Goal: Task Accomplishment & Management: Complete application form

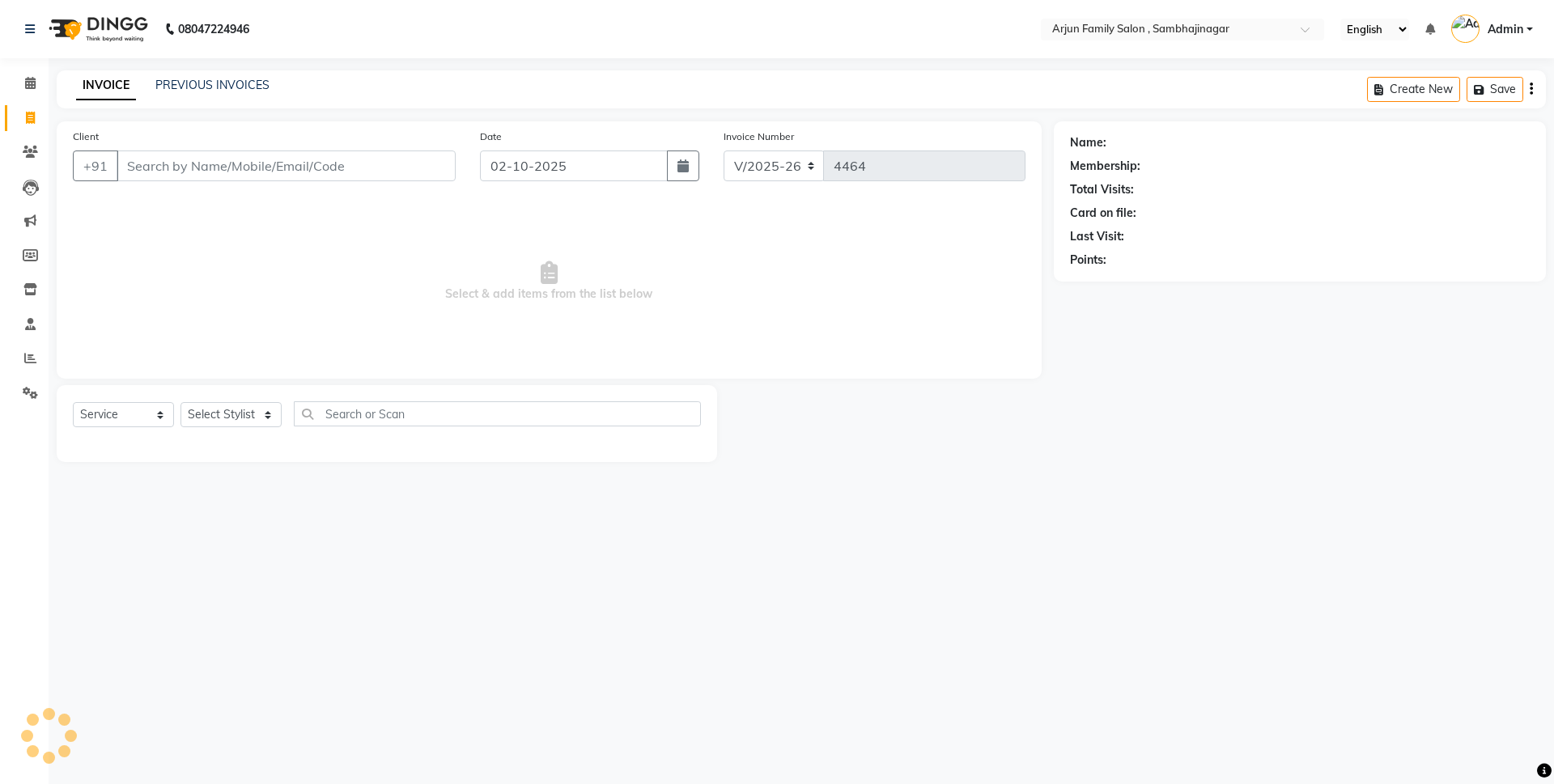
select select "6947"
select select "service"
click at [236, 158] on input "Client" at bounding box center [286, 166] width 339 height 31
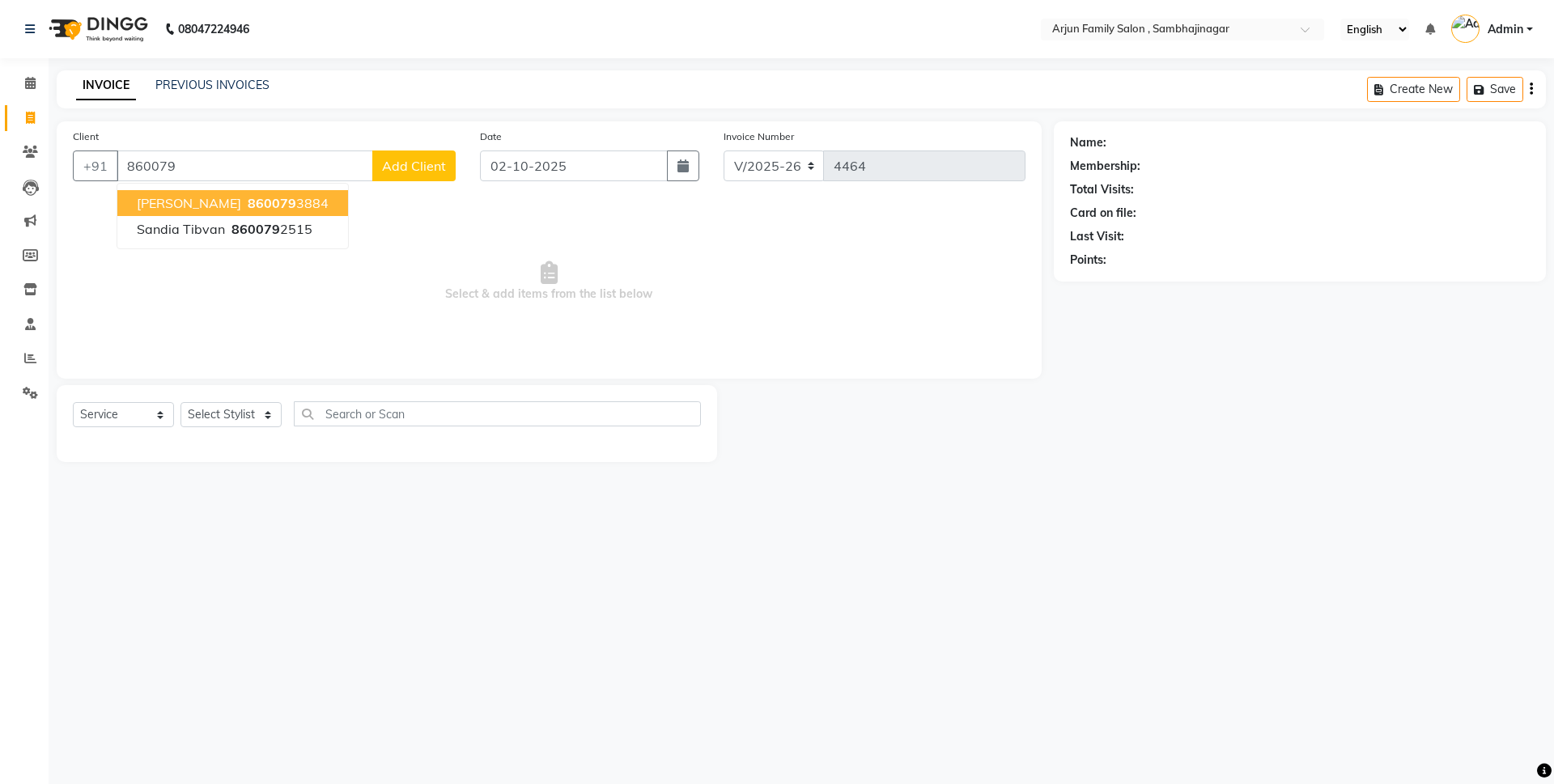
click at [247, 203] on span "860079" at bounding box center [271, 203] width 49 height 16
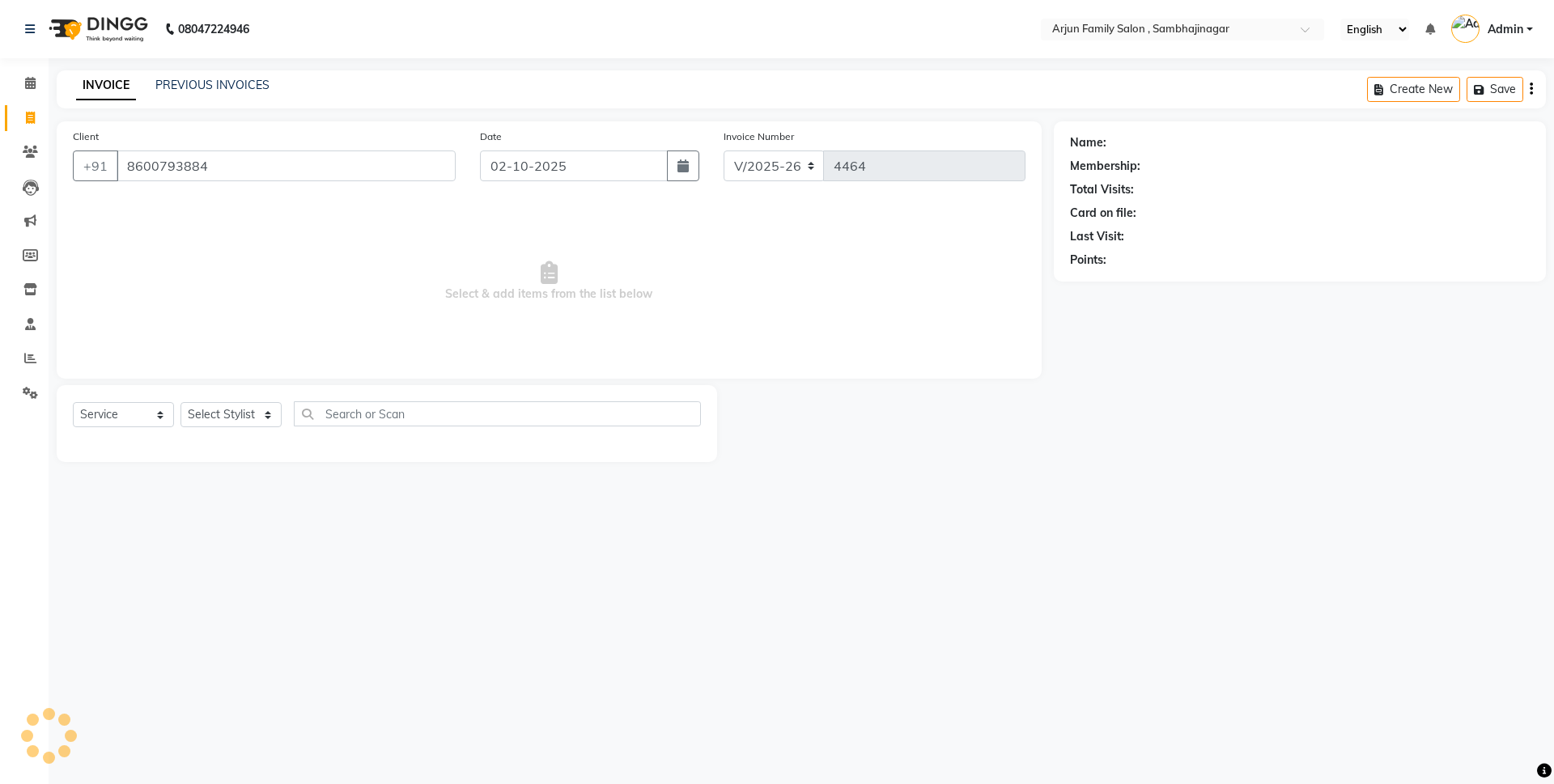
type input "8600793884"
click at [210, 412] on select "Select Stylist arjun [PERSON_NAME] [PERSON_NAME] [PERSON_NAME] [PERSON_NAME]" at bounding box center [231, 414] width 101 height 25
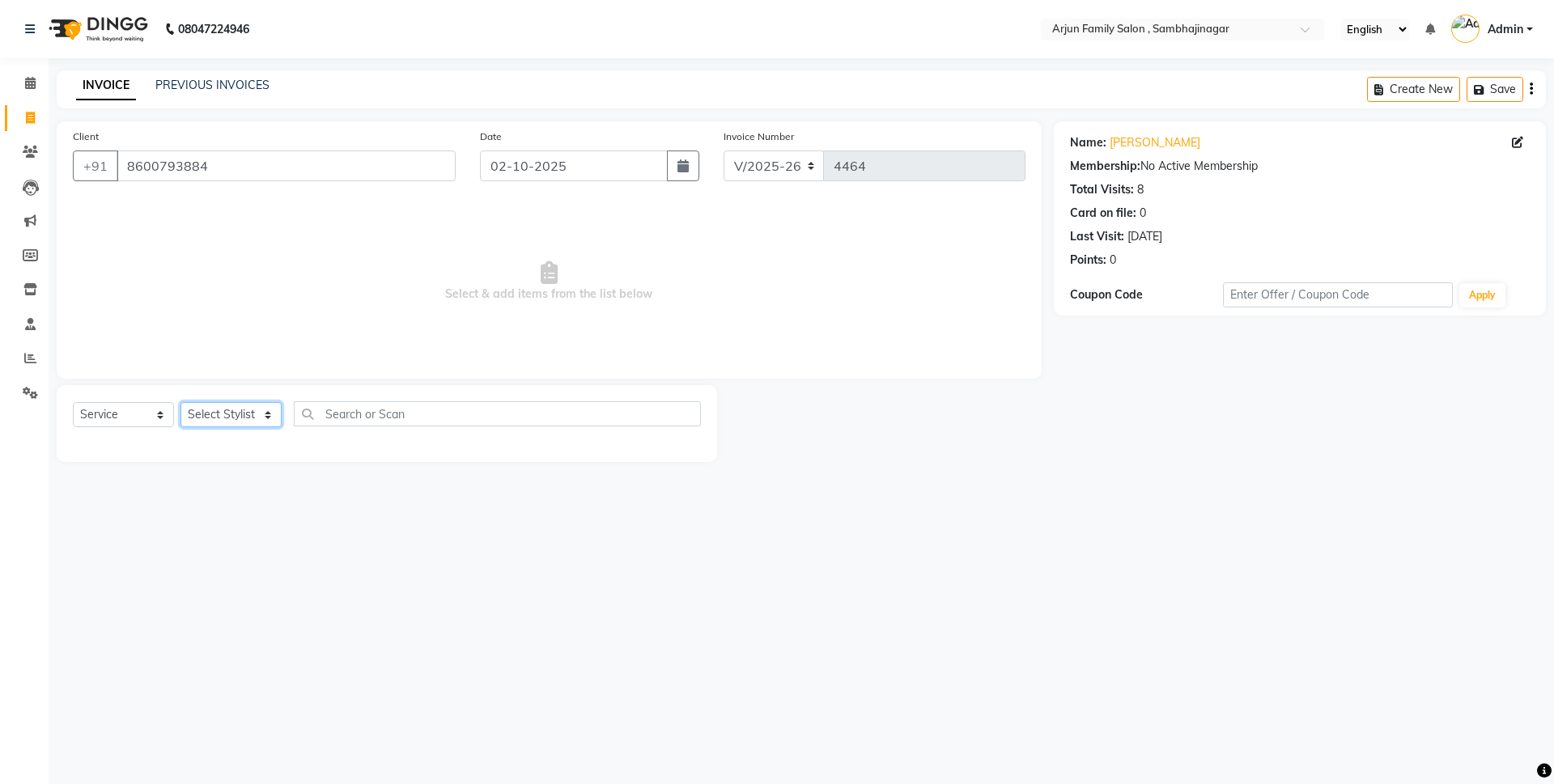
select select "62015"
click at [181, 402] on select "Select Stylist arjun [PERSON_NAME] [PERSON_NAME] [PERSON_NAME] [PERSON_NAME]" at bounding box center [231, 414] width 101 height 25
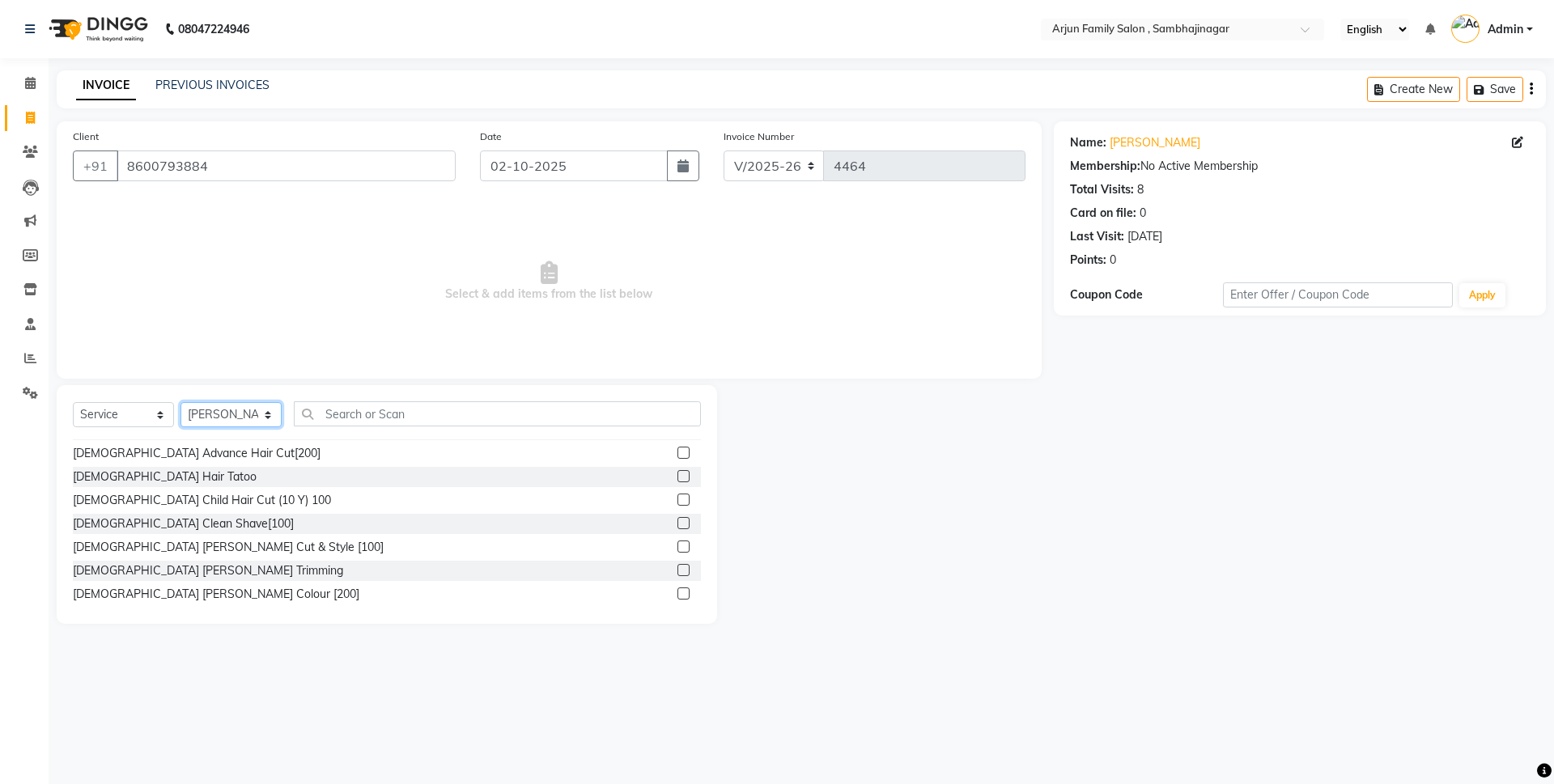
scroll to position [162, 0]
click at [198, 446] on div "[DEMOGRAPHIC_DATA] Advance Hair Cut[200]" at bounding box center [196, 452] width 247 height 17
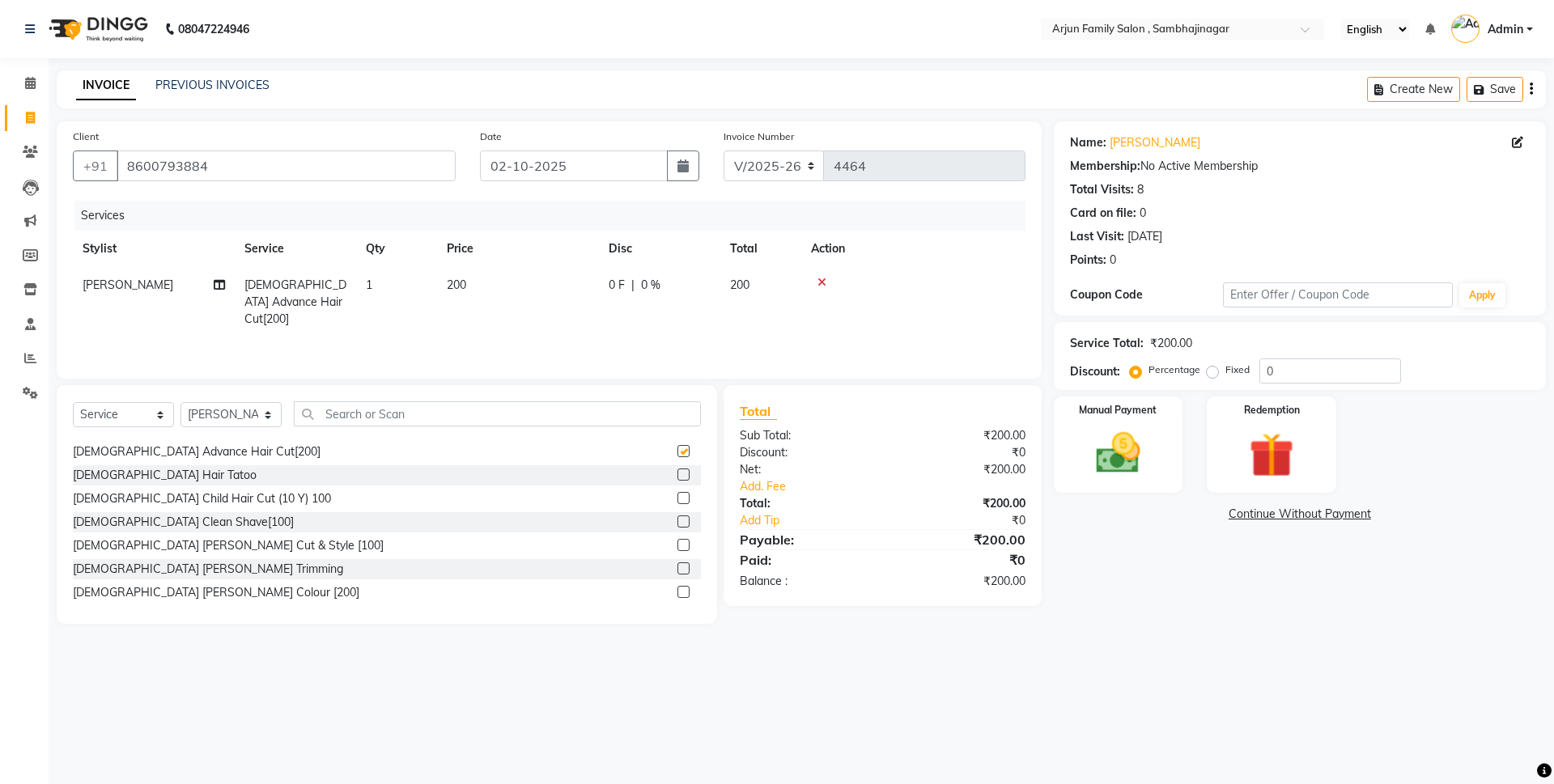
checkbox input "false"
click at [196, 543] on div "[DEMOGRAPHIC_DATA] [PERSON_NAME] Cut & Style [100]" at bounding box center [227, 545] width 311 height 17
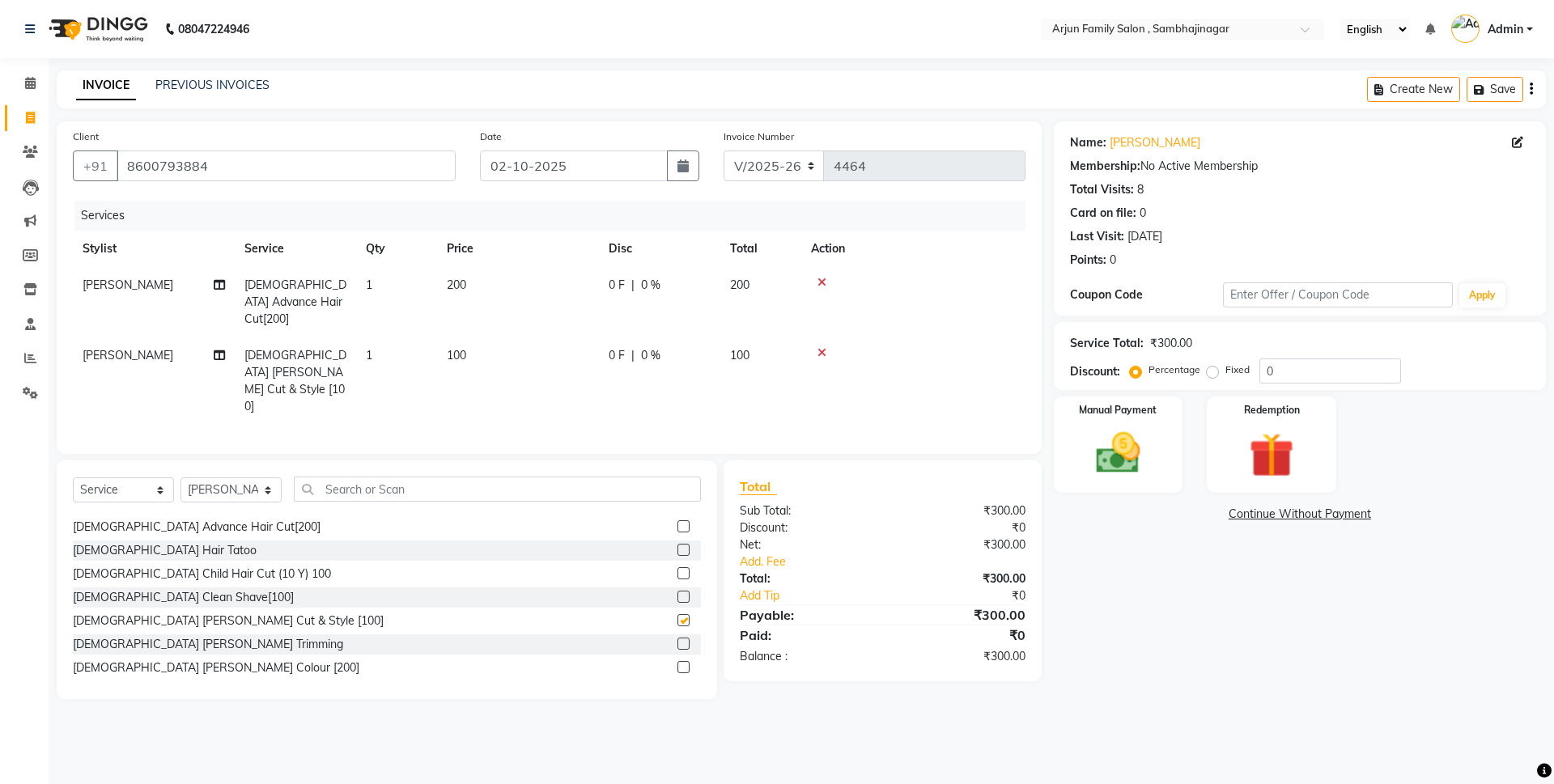
checkbox input "false"
click at [1154, 469] on img at bounding box center [1118, 452] width 75 height 53
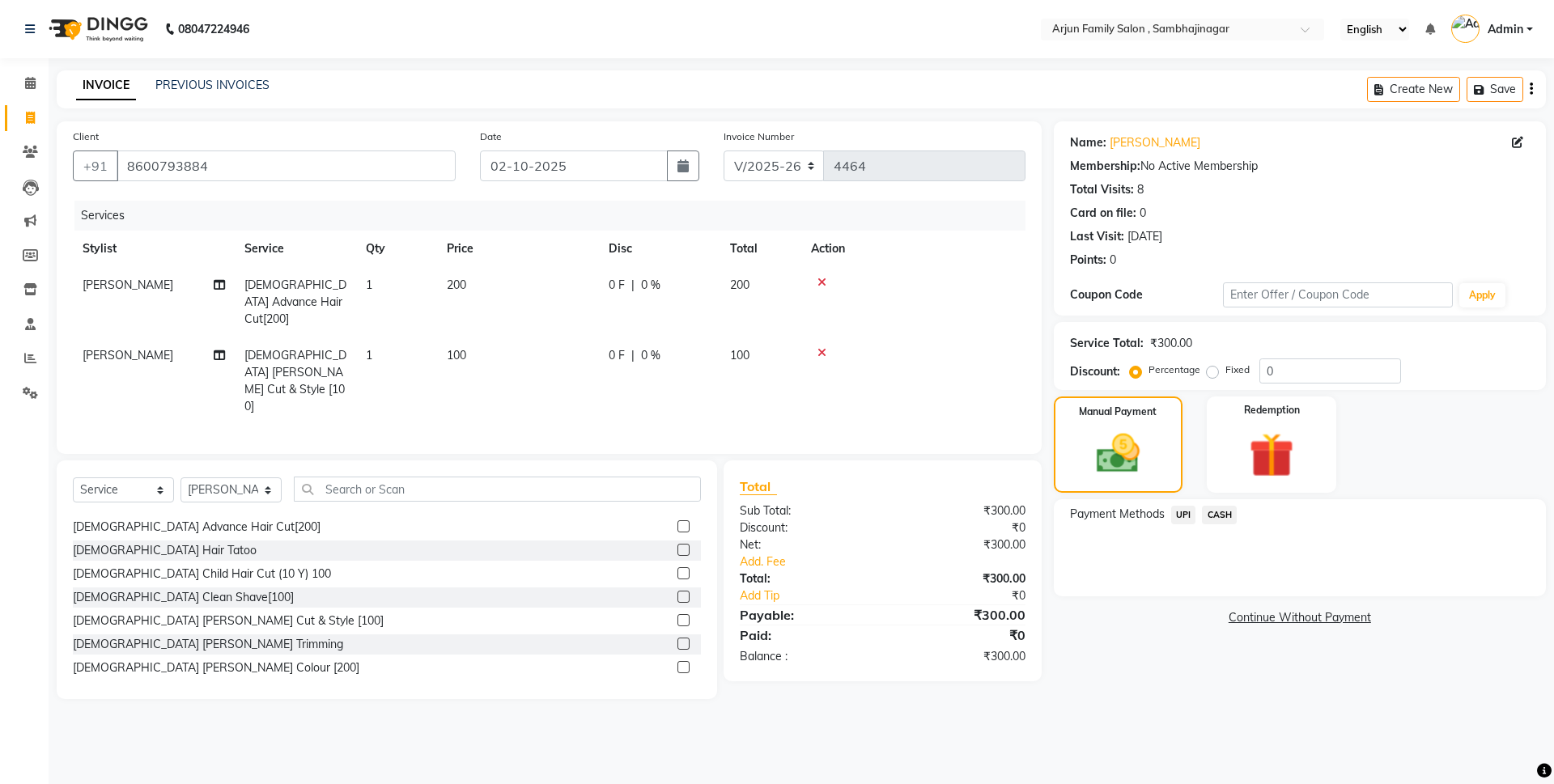
drag, startPoint x: 1218, startPoint y: 510, endPoint x: 1215, endPoint y: 595, distance: 85.1
click at [1216, 525] on div "CASH" at bounding box center [1215, 517] width 41 height 22
click at [1215, 514] on span "CASH" at bounding box center [1220, 515] width 35 height 18
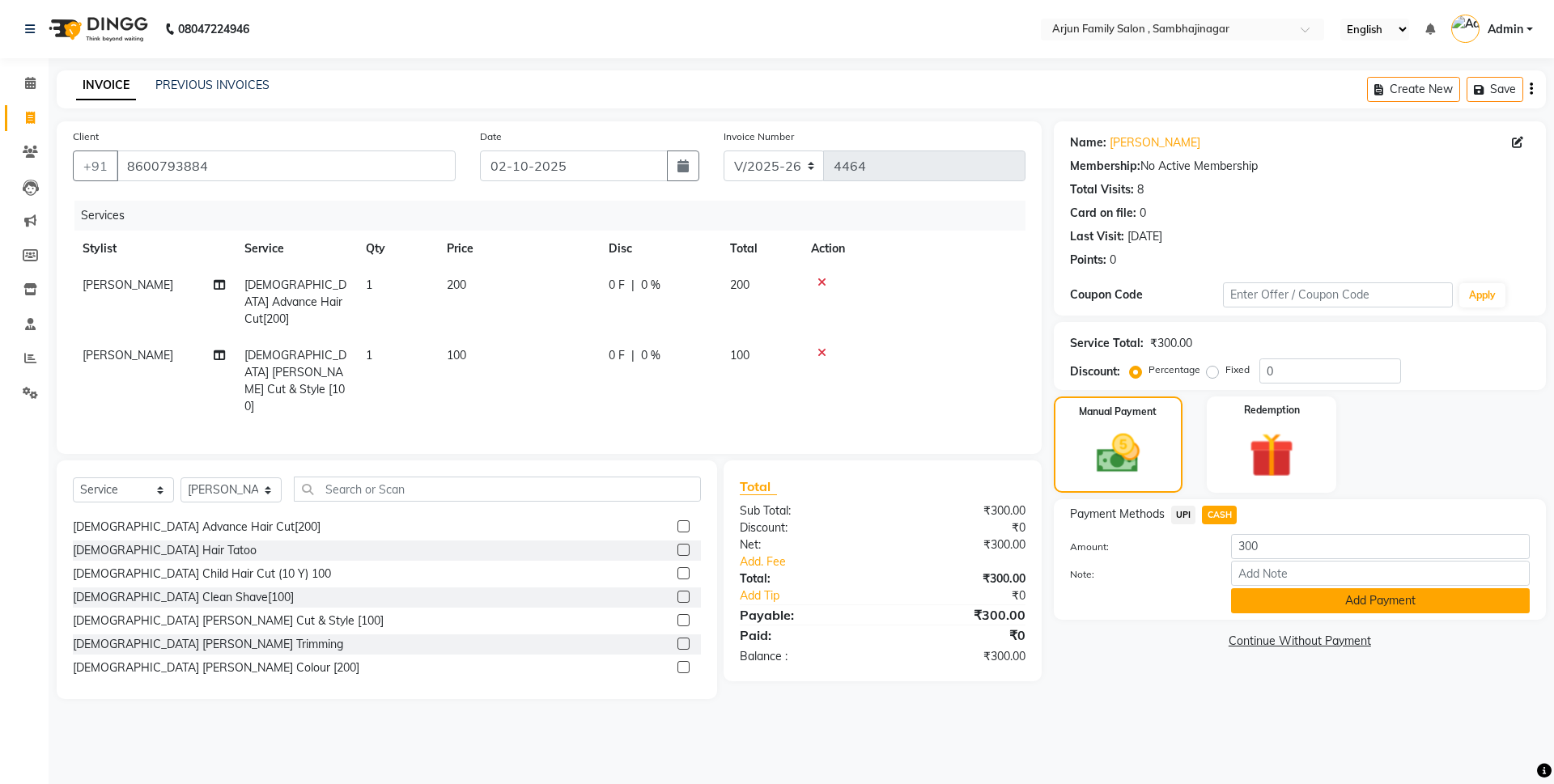
click at [1270, 609] on button "Add Payment" at bounding box center [1380, 600] width 299 height 25
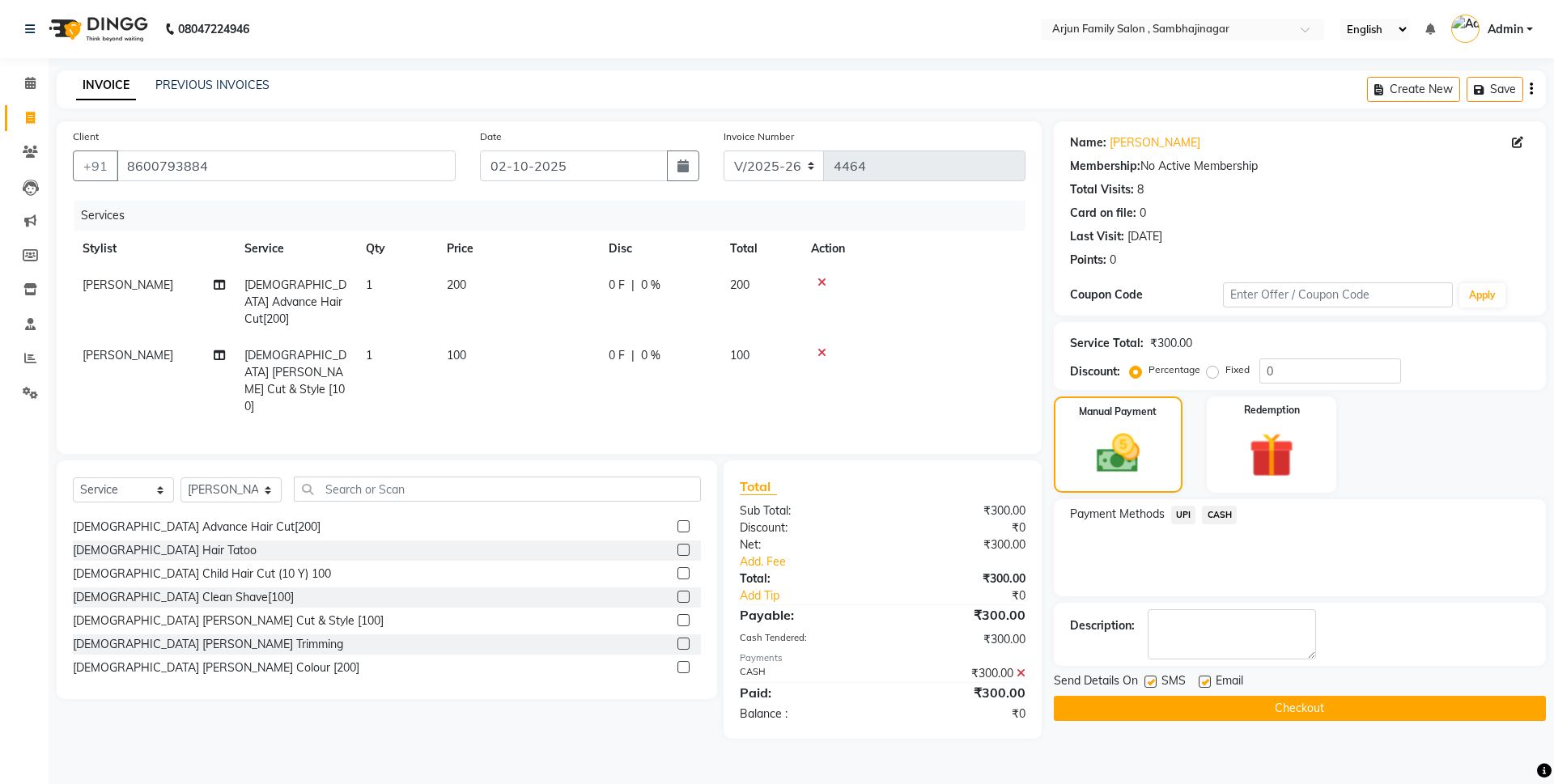
click at [1294, 698] on button "Checkout" at bounding box center [1299, 708] width 492 height 25
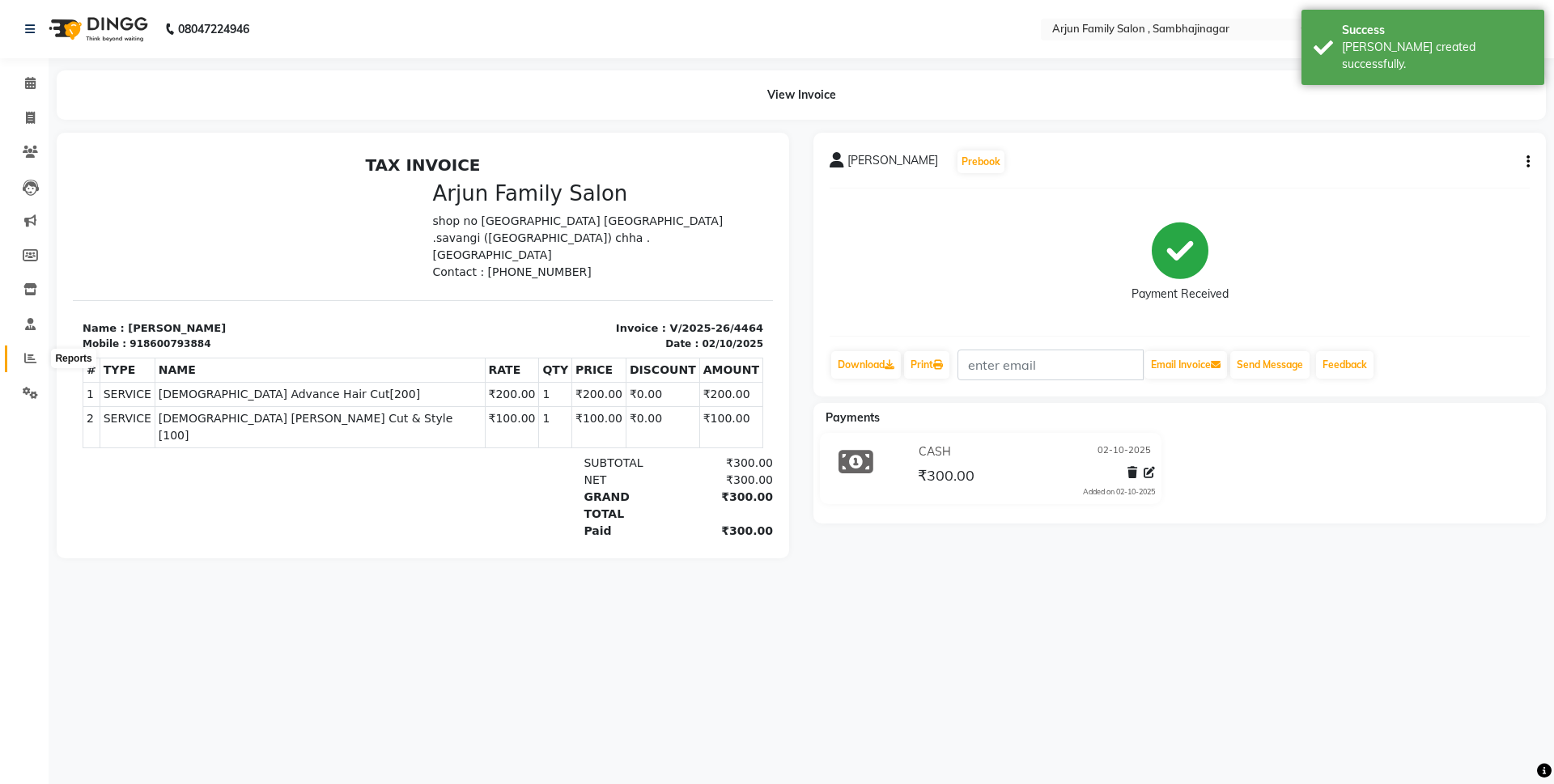
click at [25, 359] on icon at bounding box center [29, 357] width 12 height 12
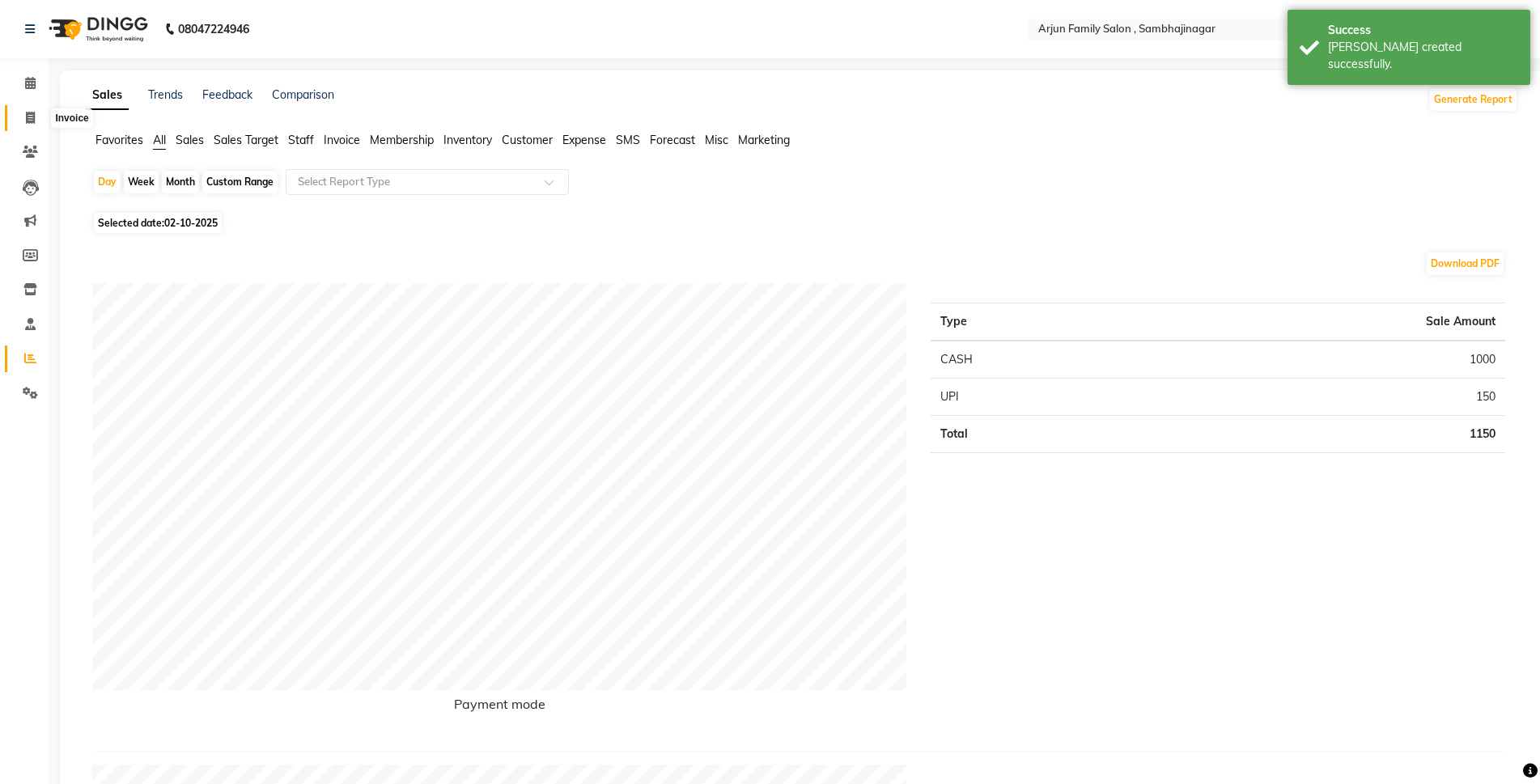
click at [23, 117] on span at bounding box center [30, 118] width 28 height 18
select select "service"
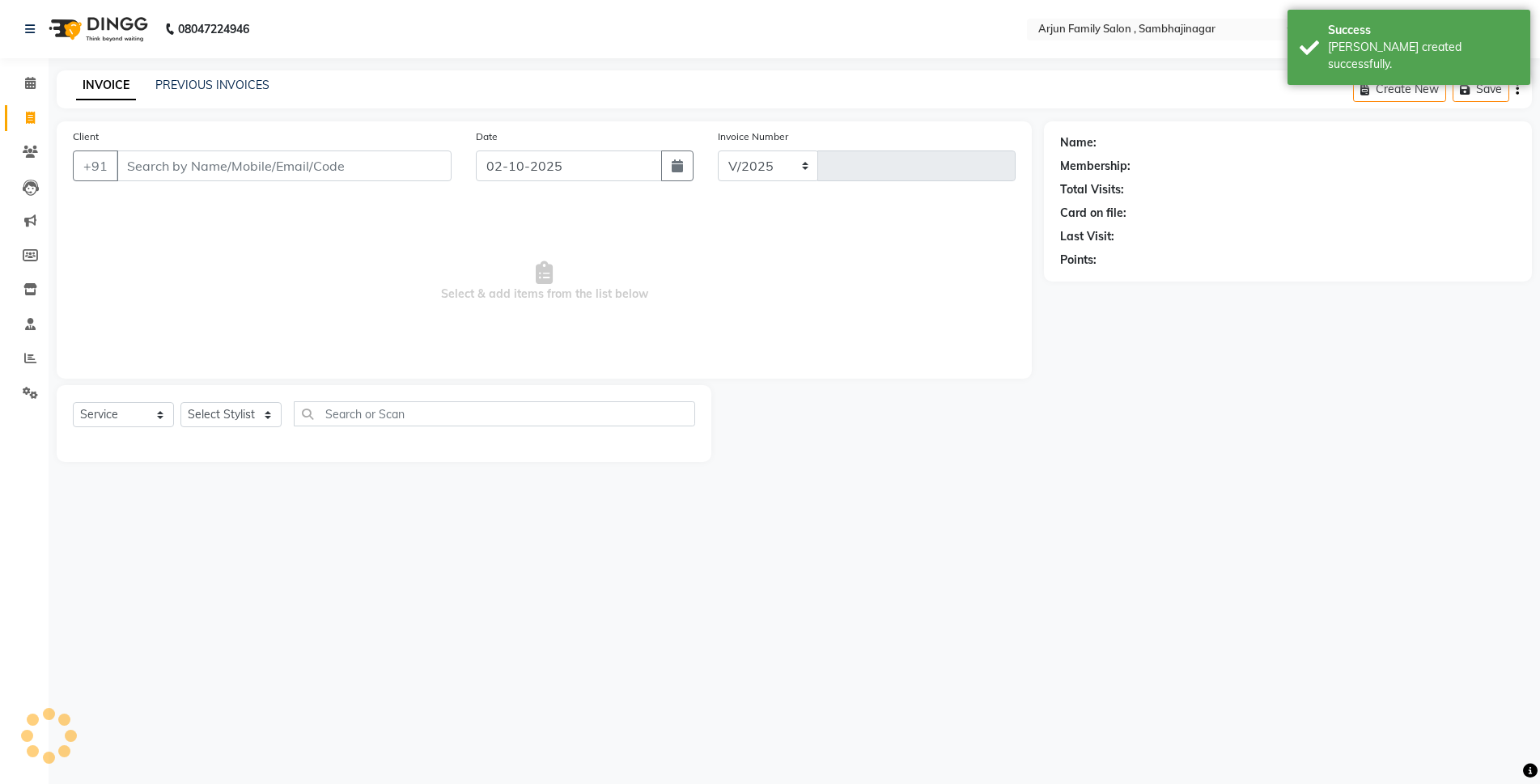
select select "6947"
type input "4465"
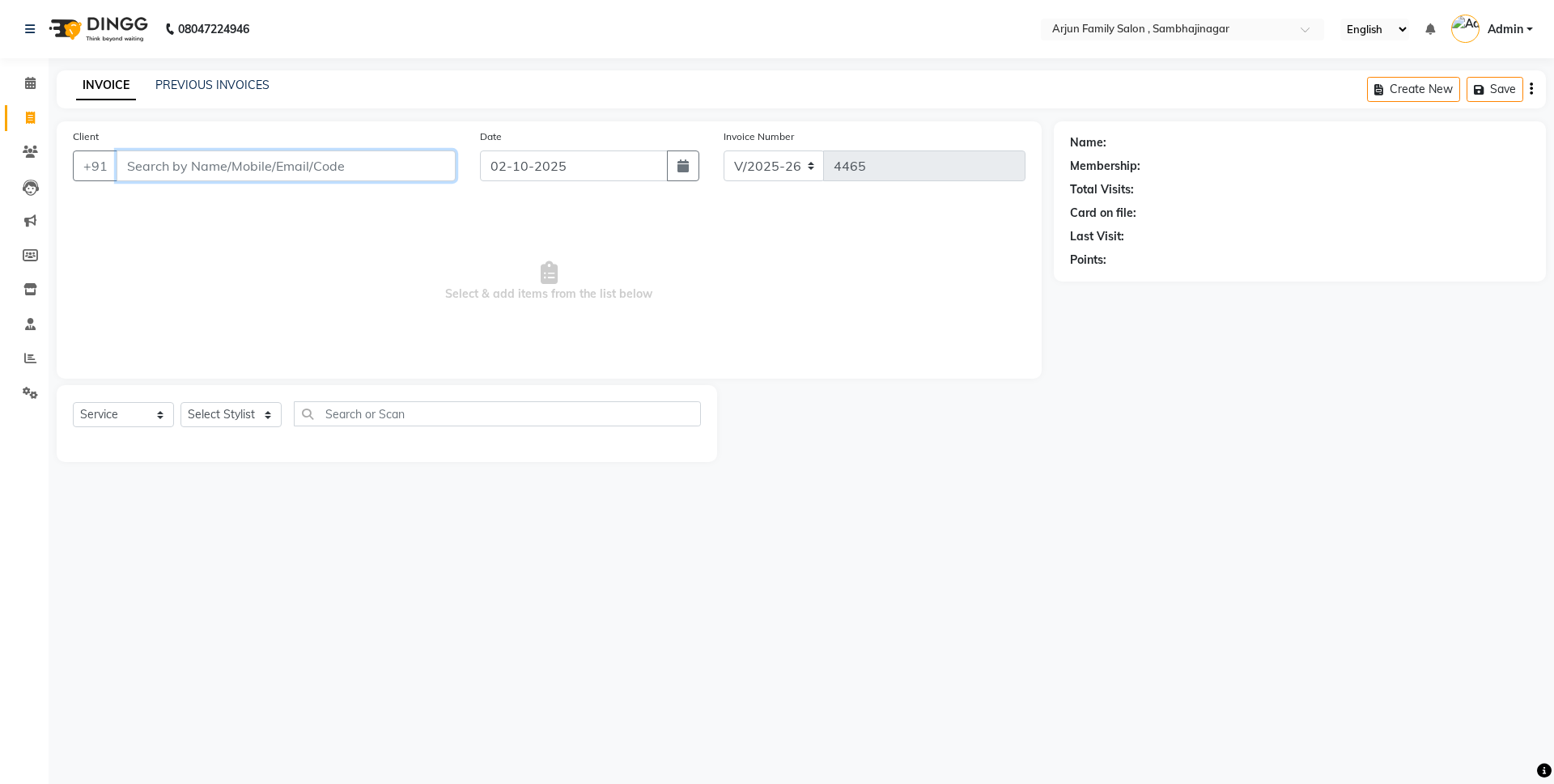
drag, startPoint x: 197, startPoint y: 154, endPoint x: 199, endPoint y: 162, distance: 8.2
click at [199, 161] on input "Client" at bounding box center [286, 166] width 339 height 31
type input "8788106464"
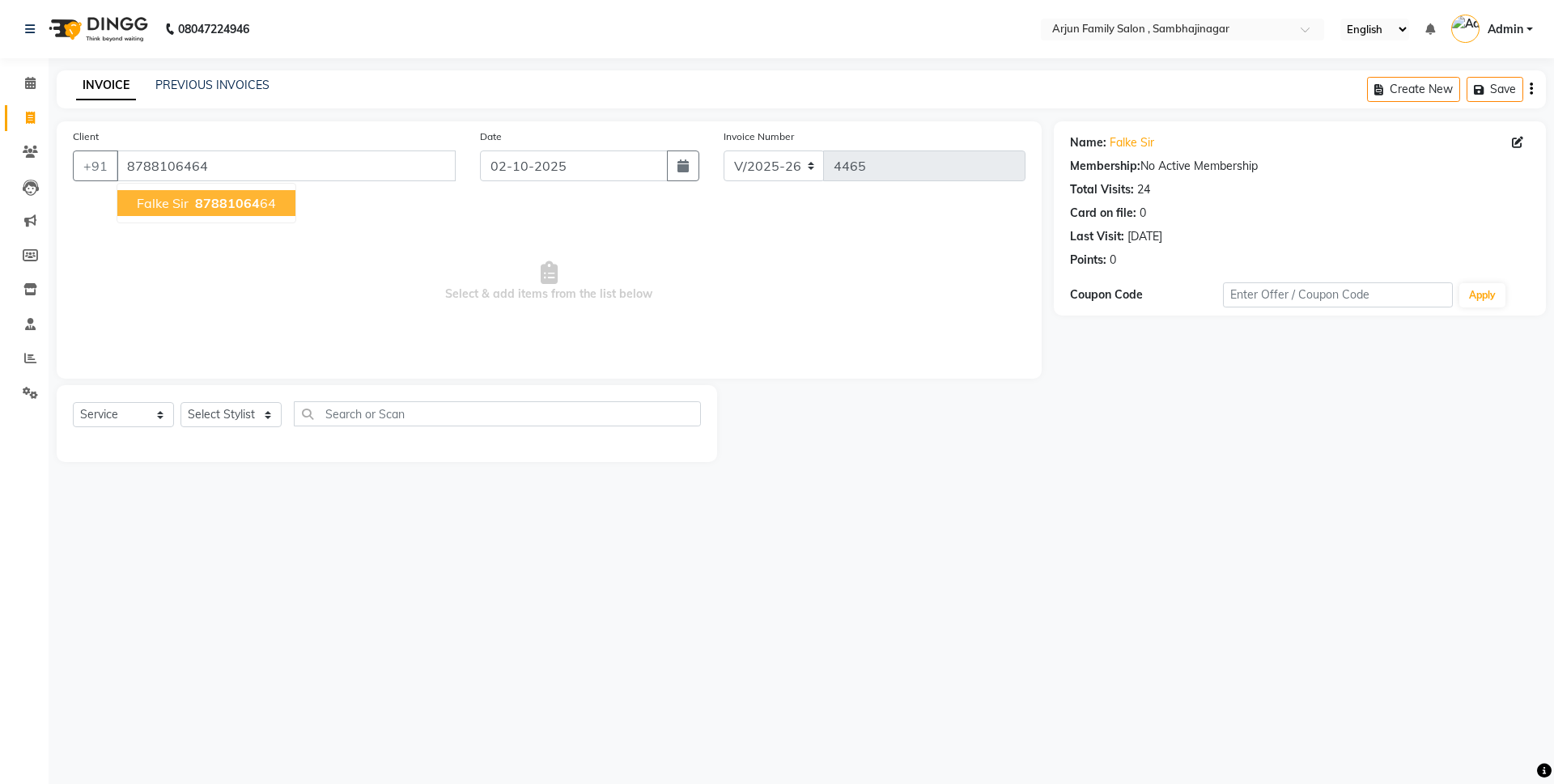
click at [177, 200] on span "falke sir" at bounding box center [162, 203] width 52 height 16
click at [213, 412] on select "Select Stylist arjun [PERSON_NAME] [PERSON_NAME] [PERSON_NAME] [PERSON_NAME]" at bounding box center [231, 414] width 101 height 25
select select "83793"
click at [181, 402] on select "Select Stylist arjun [PERSON_NAME] [PERSON_NAME] [PERSON_NAME] [PERSON_NAME]" at bounding box center [231, 414] width 101 height 25
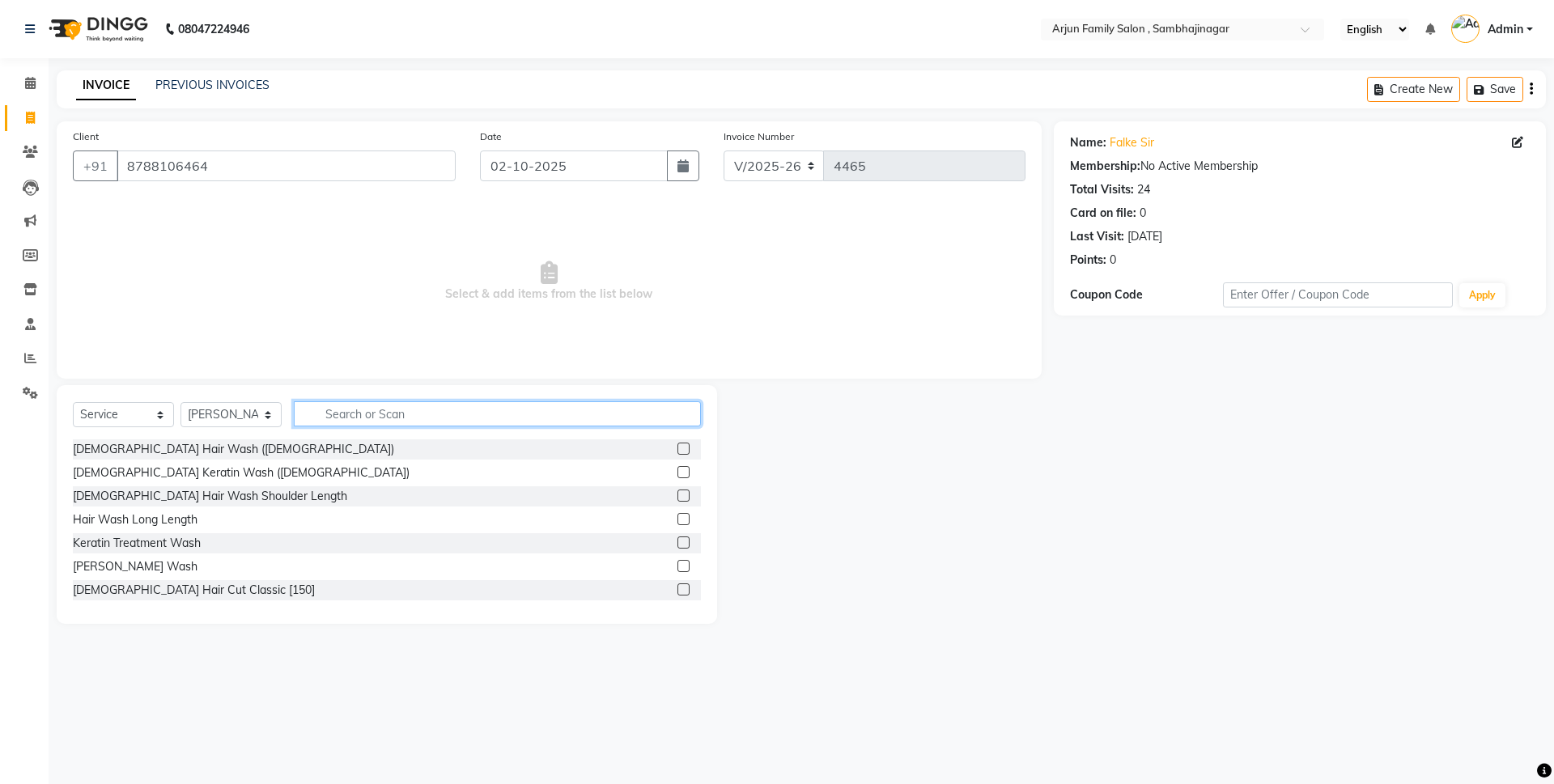
click at [356, 412] on input "text" at bounding box center [498, 413] width 407 height 25
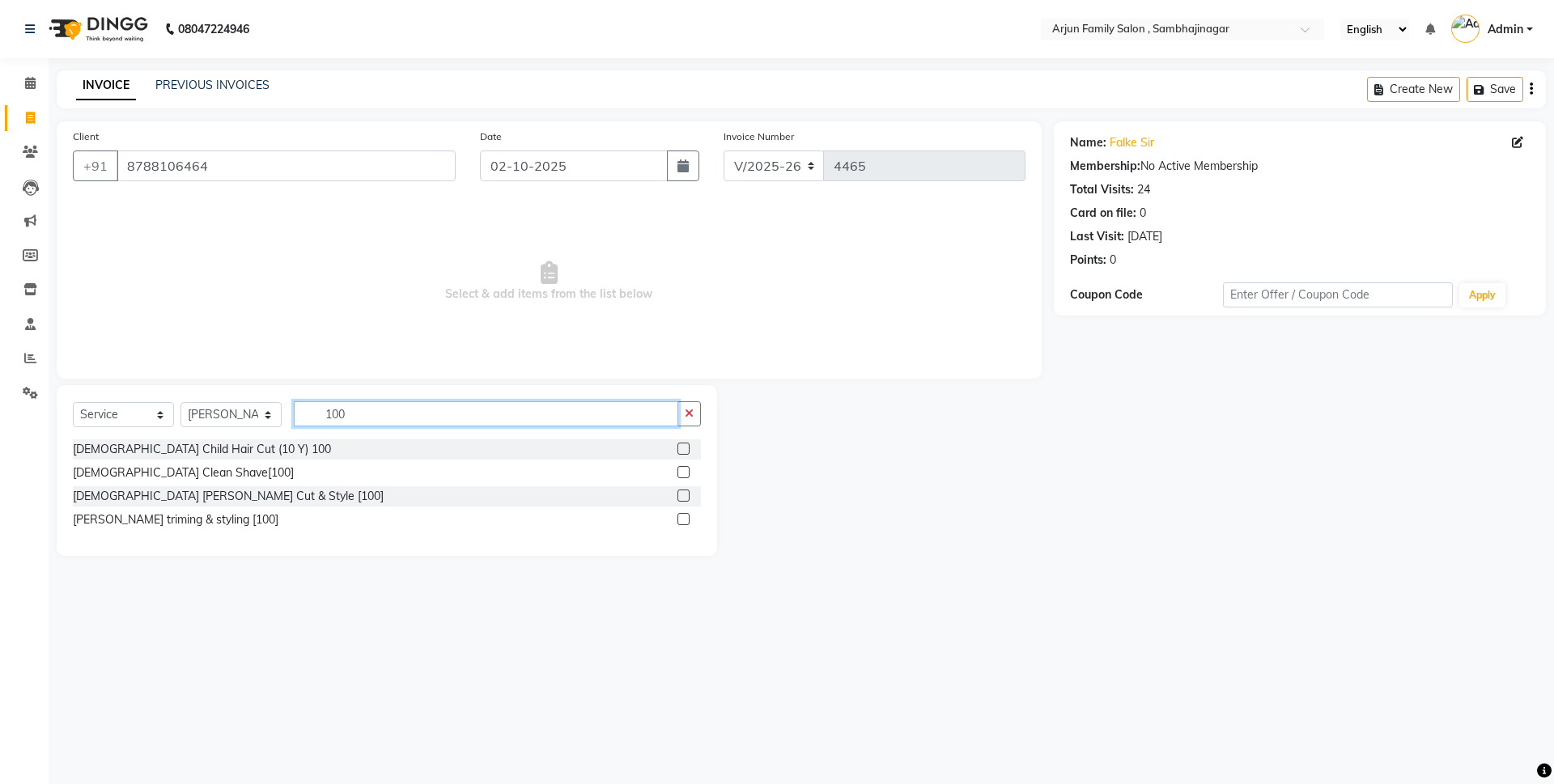
type input "100"
click at [684, 495] on label at bounding box center [683, 495] width 12 height 12
click at [684, 495] on input "checkbox" at bounding box center [682, 495] width 10 height 10
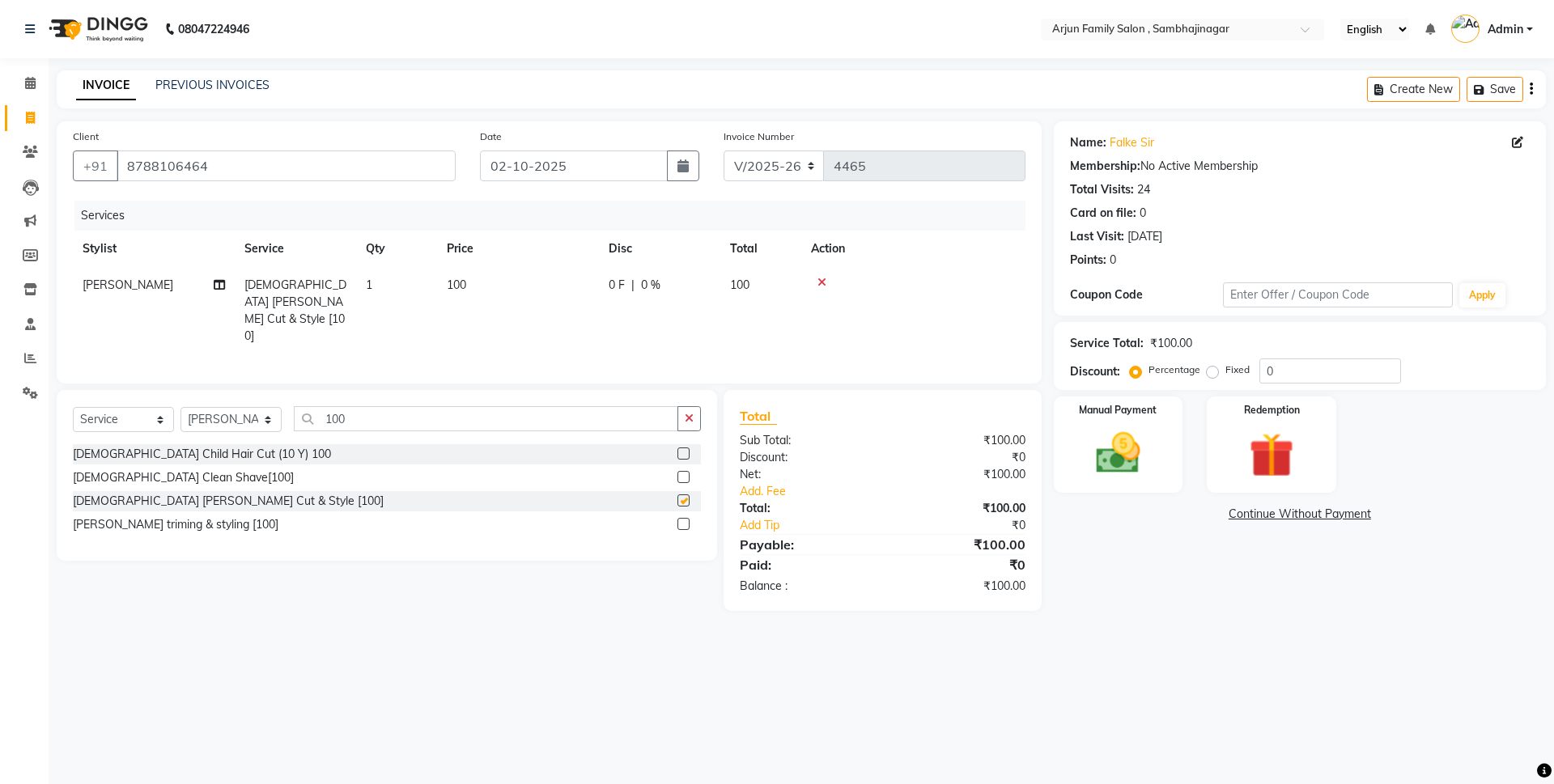
checkbox input "false"
click at [1119, 469] on img at bounding box center [1118, 452] width 75 height 53
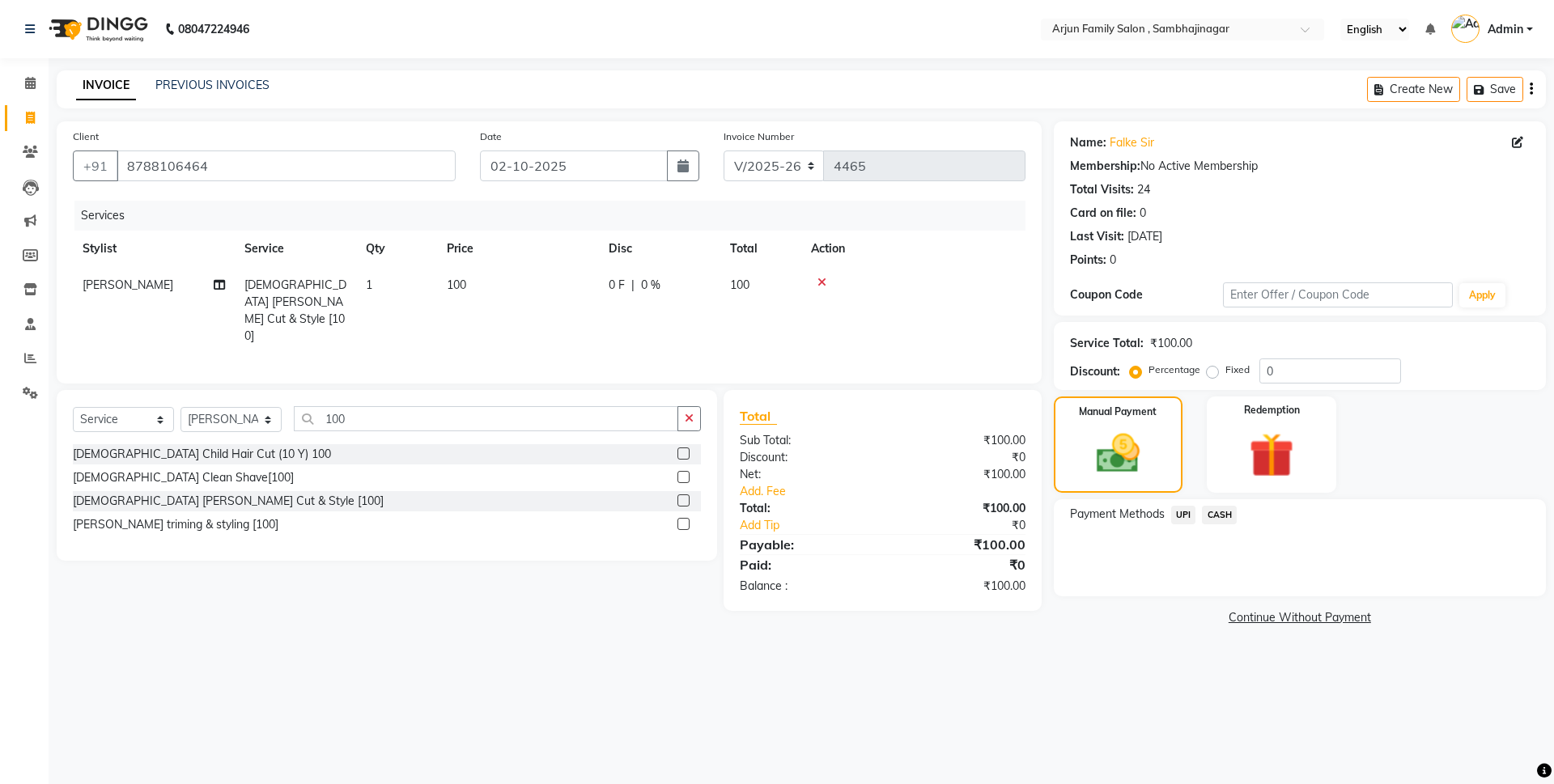
click at [1175, 516] on span "UPI" at bounding box center [1183, 515] width 25 height 18
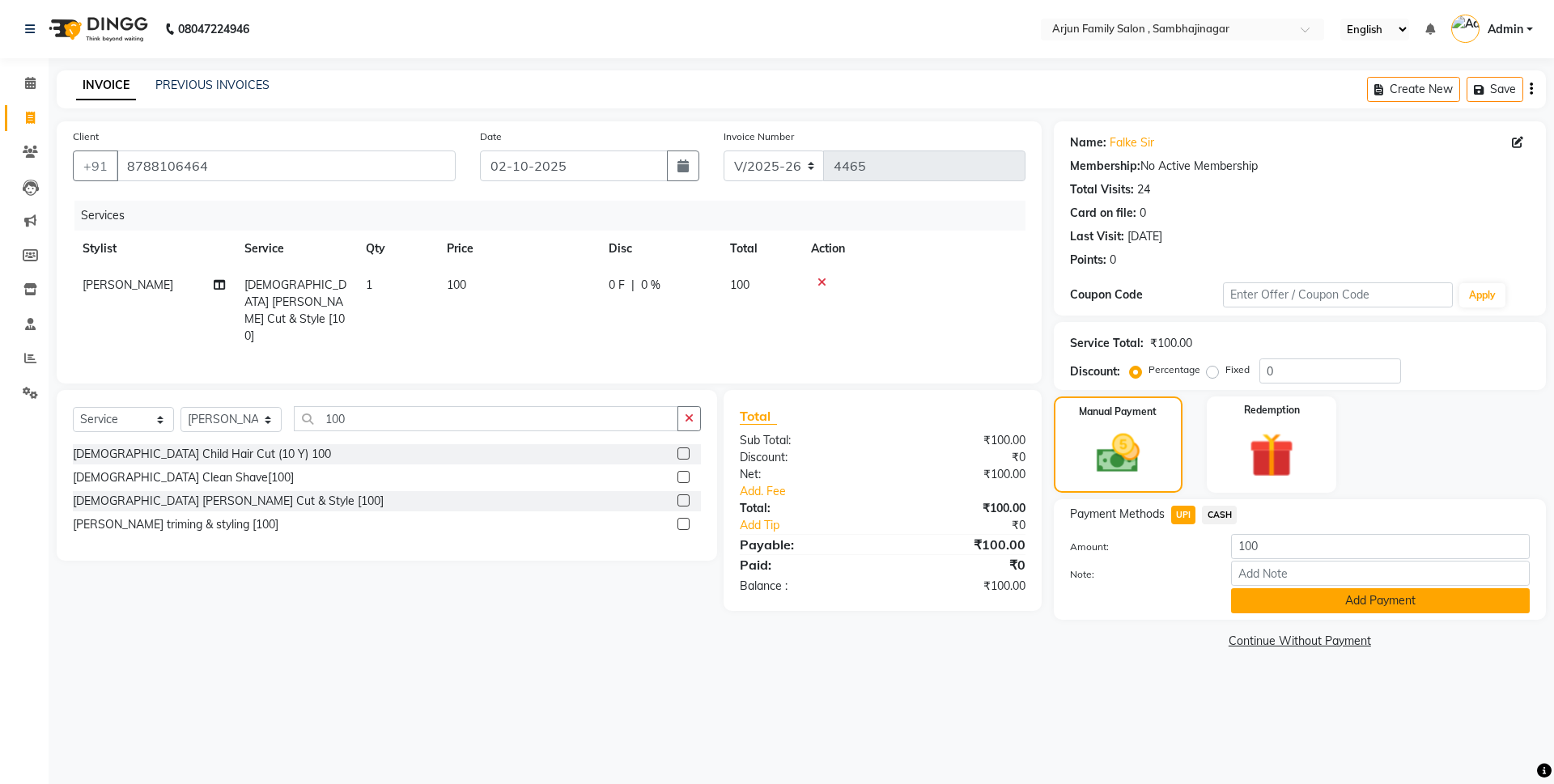
click at [1297, 606] on button "Add Payment" at bounding box center [1380, 600] width 299 height 25
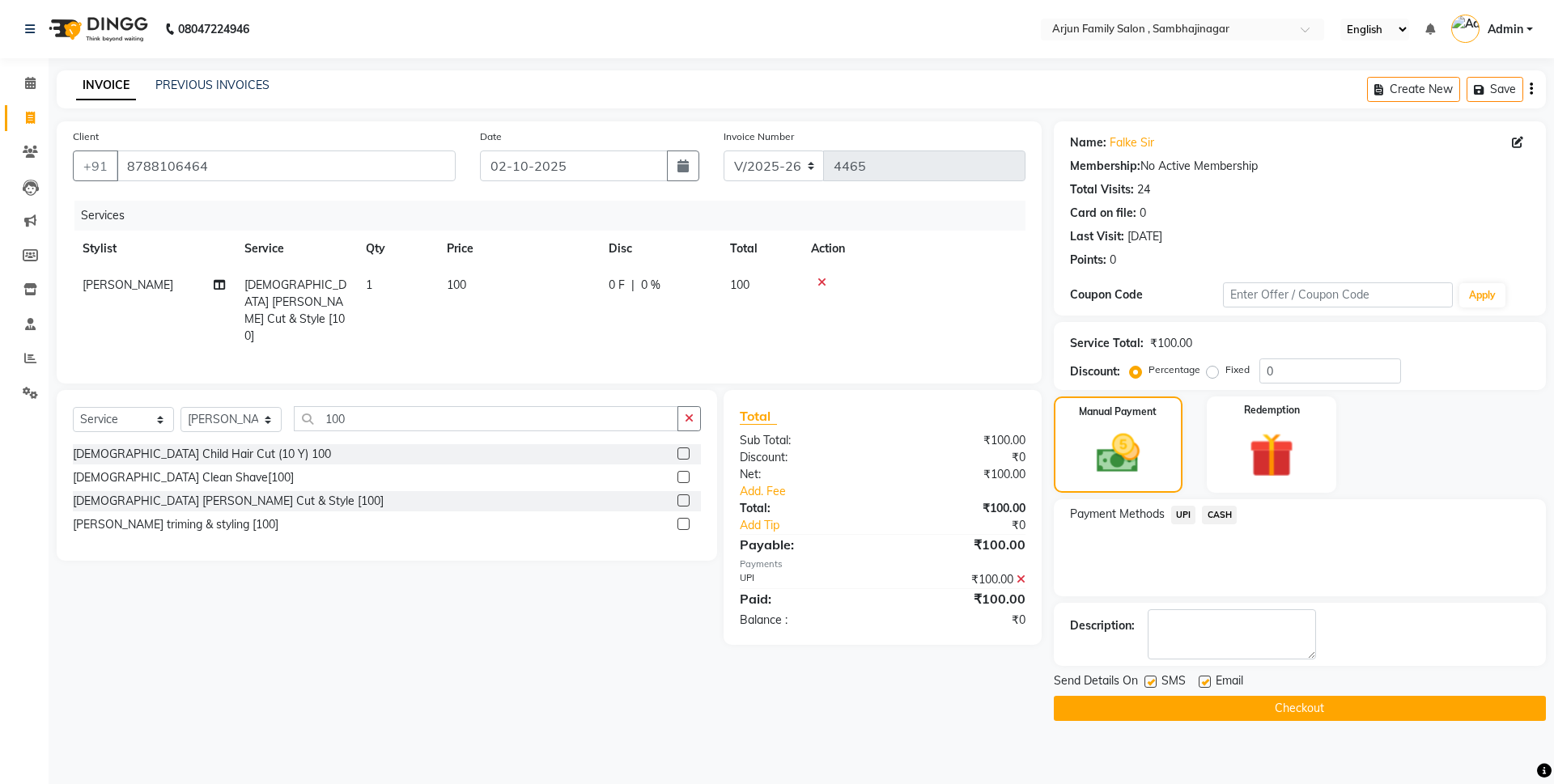
click at [1279, 710] on button "Checkout" at bounding box center [1299, 708] width 492 height 25
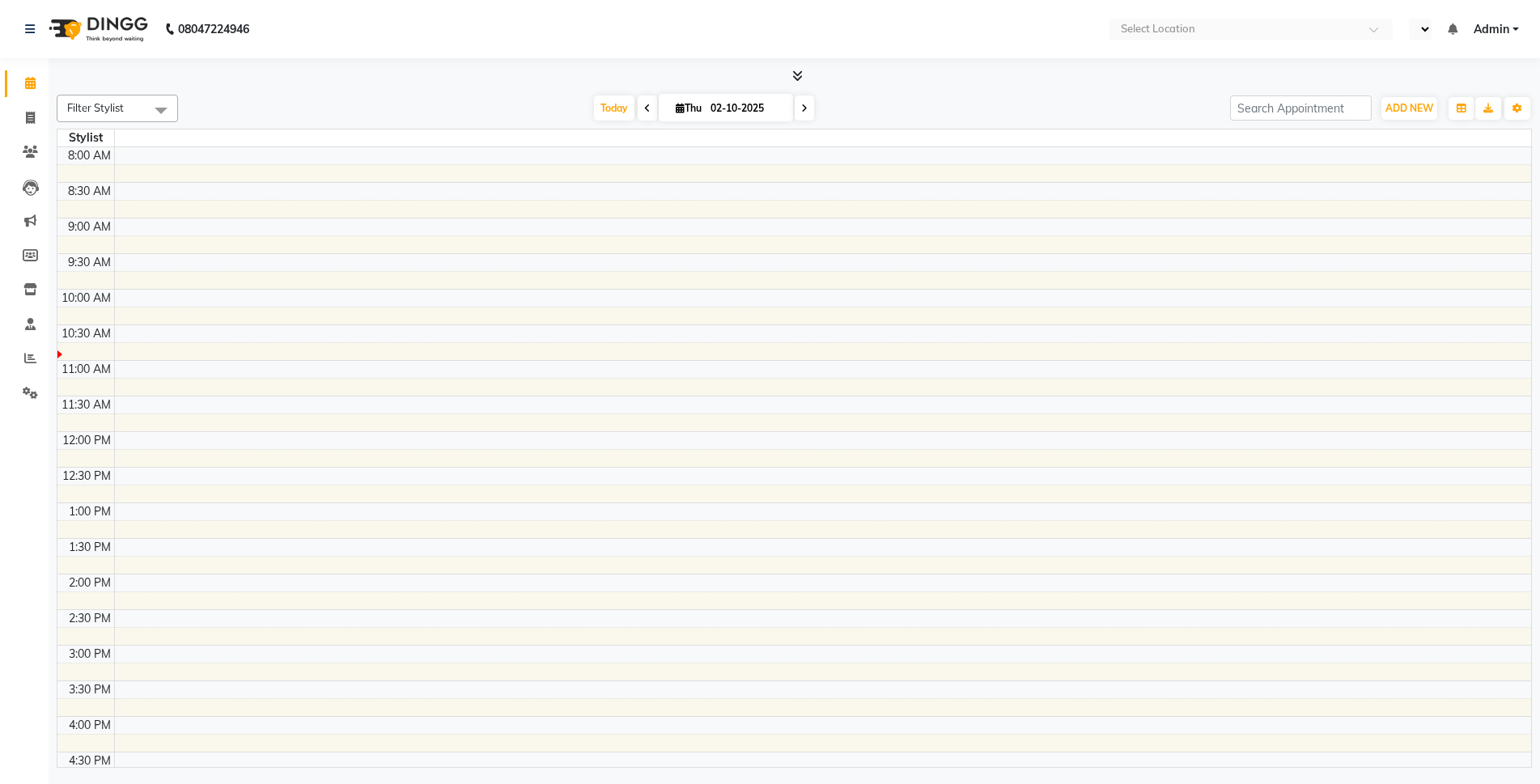
select select "en"
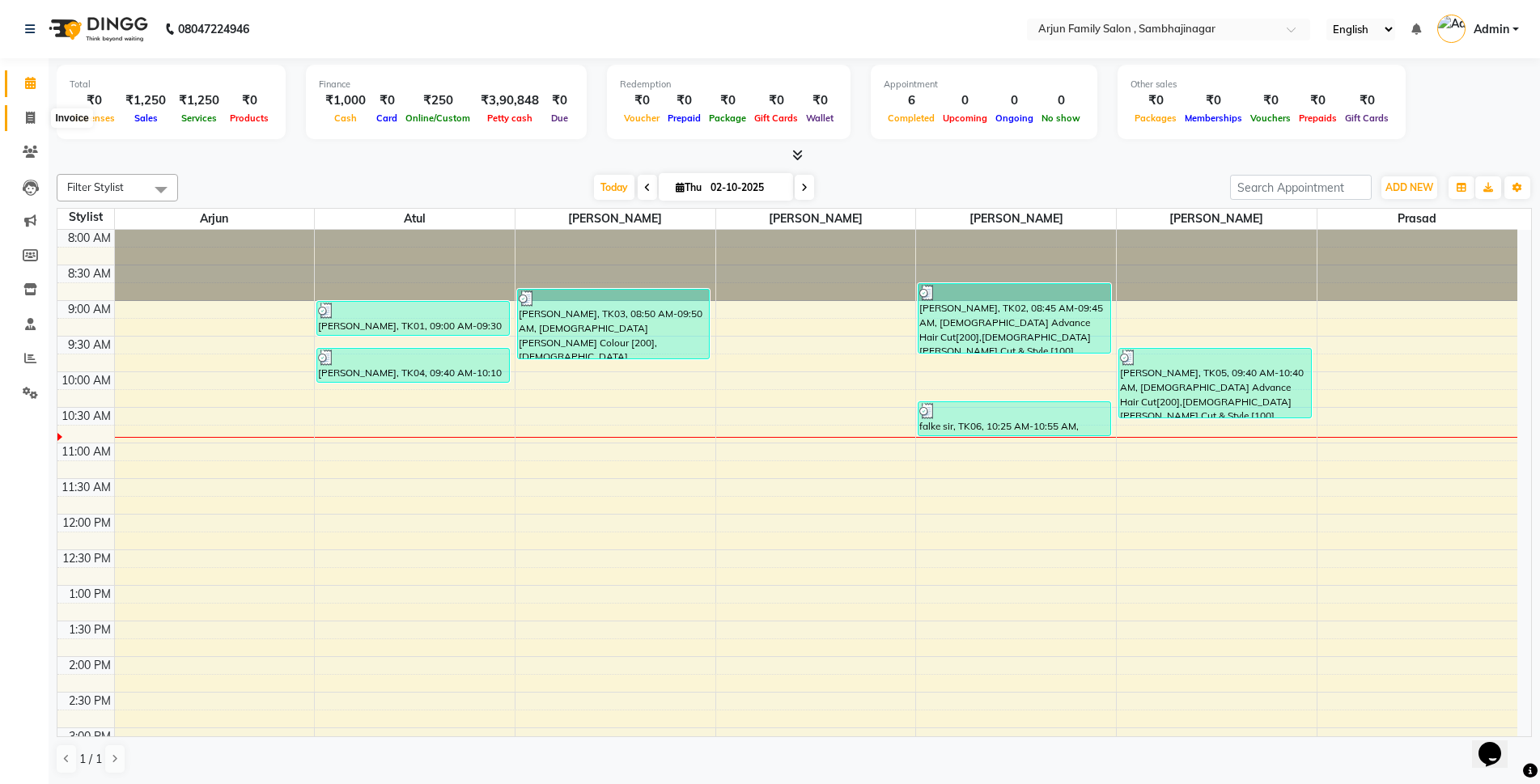
click at [27, 123] on icon at bounding box center [30, 117] width 9 height 12
select select "service"
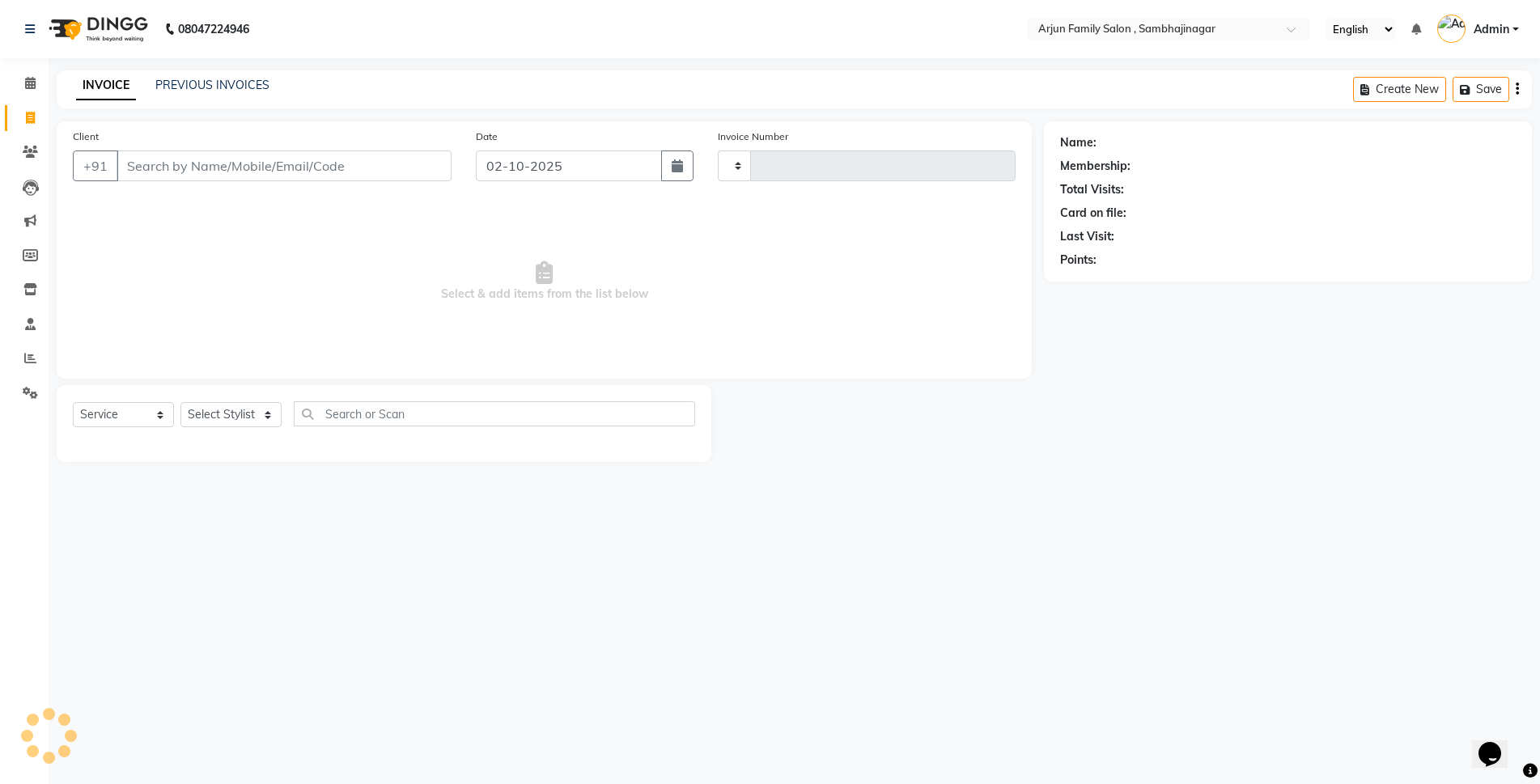
type input "4466"
select select "6947"
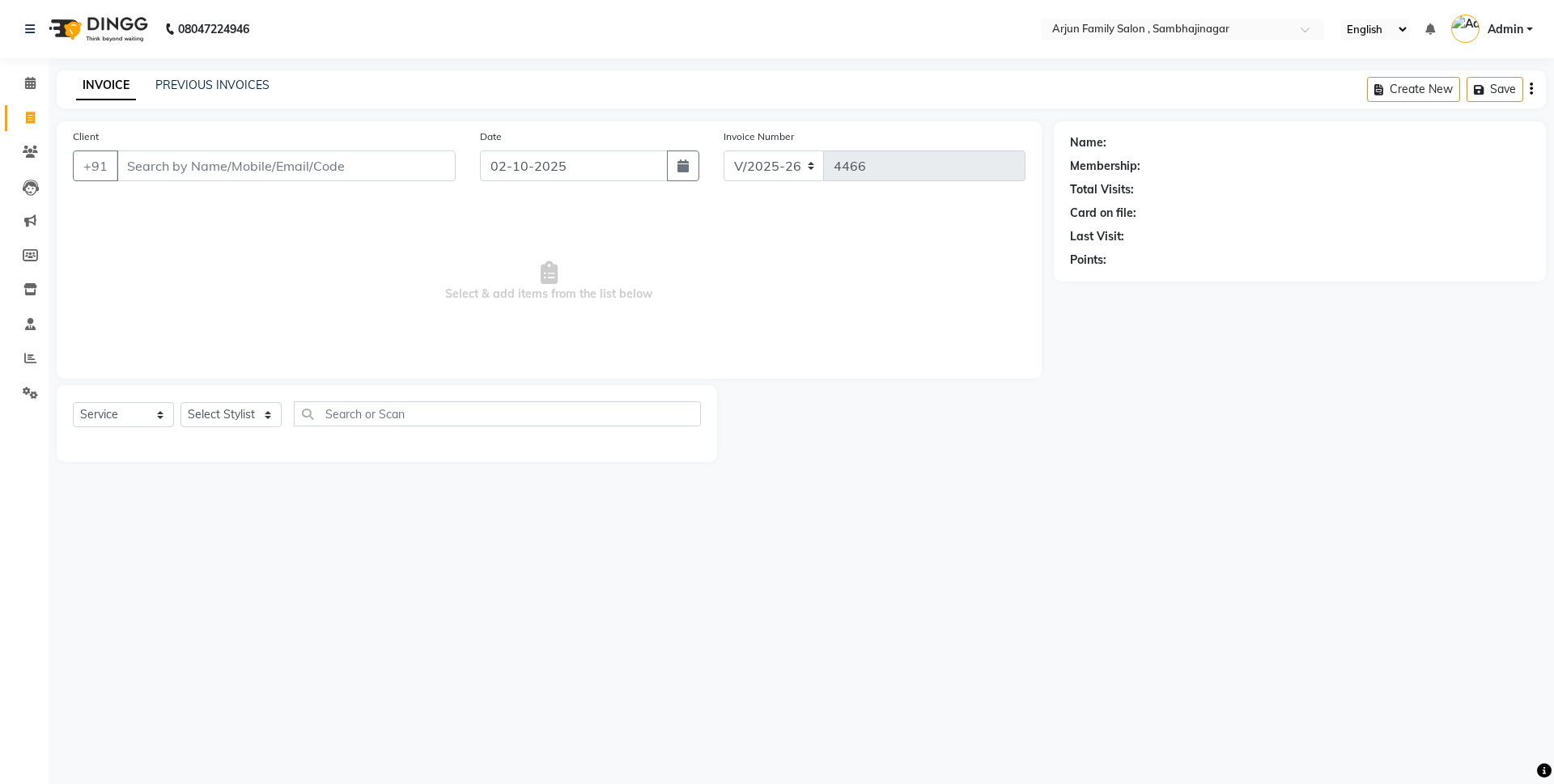
click at [262, 163] on input "Client" at bounding box center [286, 166] width 339 height 31
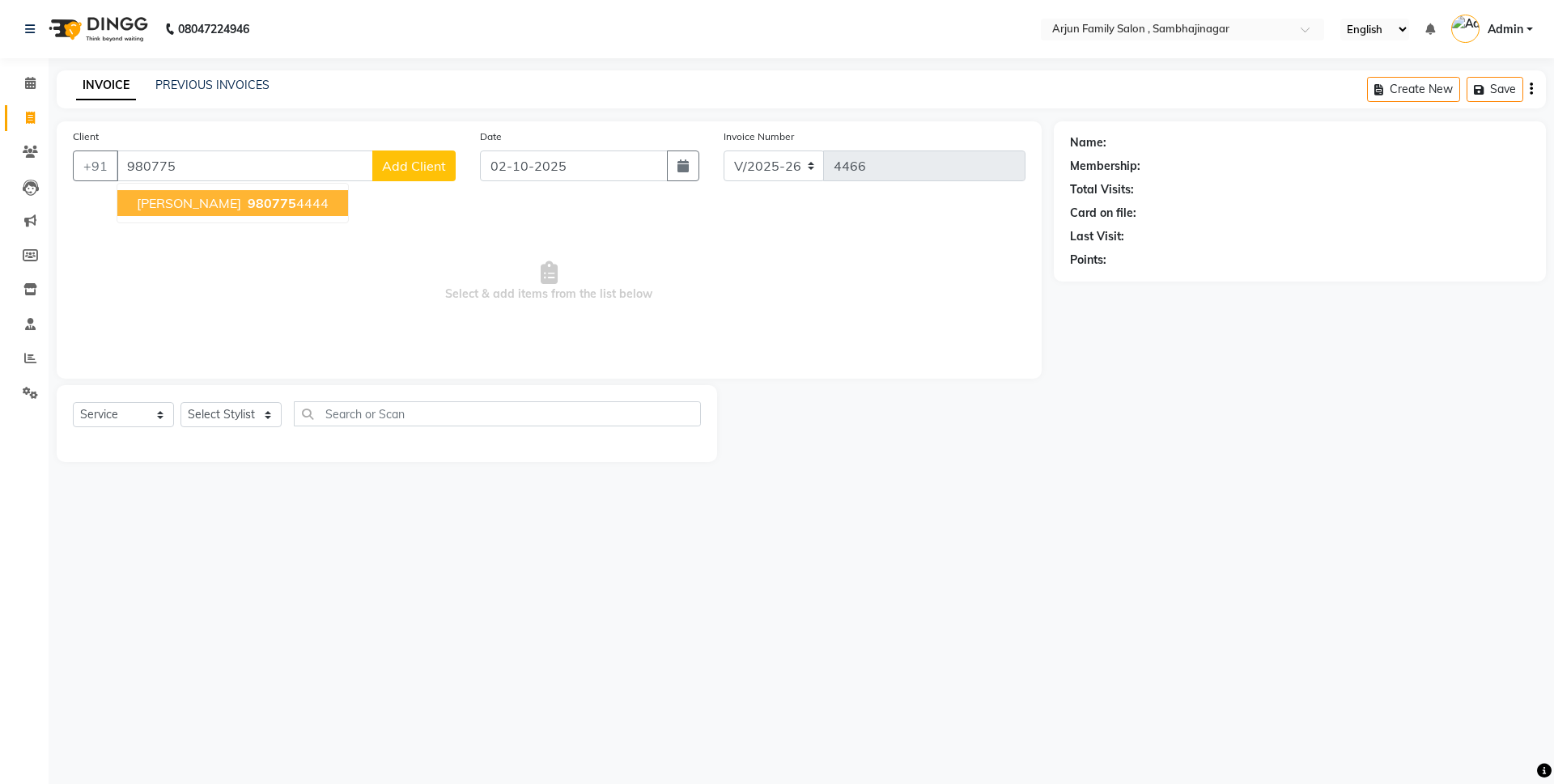
click at [247, 197] on span "980775" at bounding box center [271, 203] width 49 height 16
type input "9807754444"
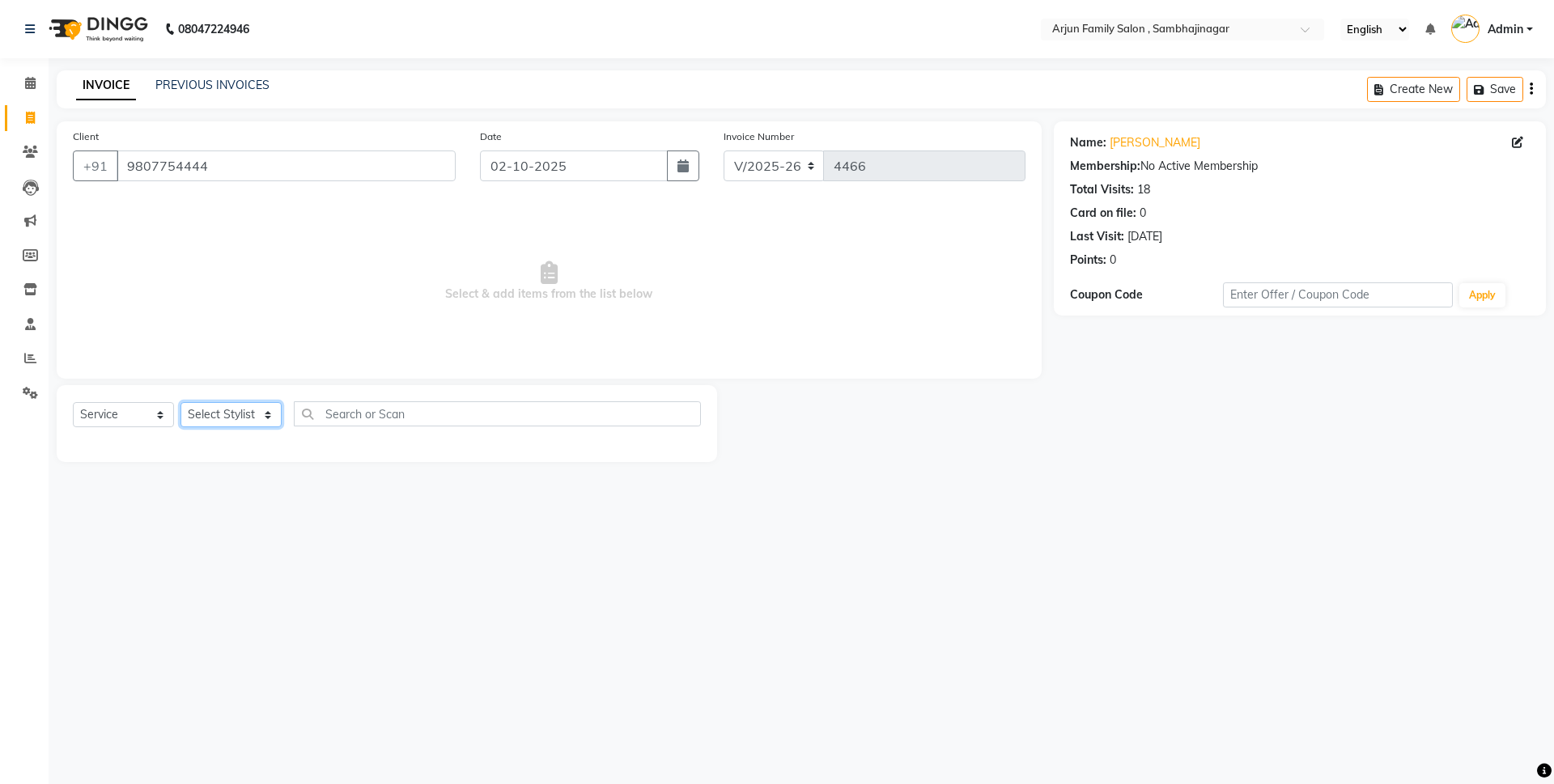
click at [223, 417] on select "Select Stylist arjun [PERSON_NAME] [PERSON_NAME] [PERSON_NAME] [PERSON_NAME]" at bounding box center [231, 414] width 101 height 25
select select "54803"
click at [181, 402] on select "Select Stylist arjun [PERSON_NAME] [PERSON_NAME] [PERSON_NAME] [PERSON_NAME]" at bounding box center [231, 414] width 101 height 25
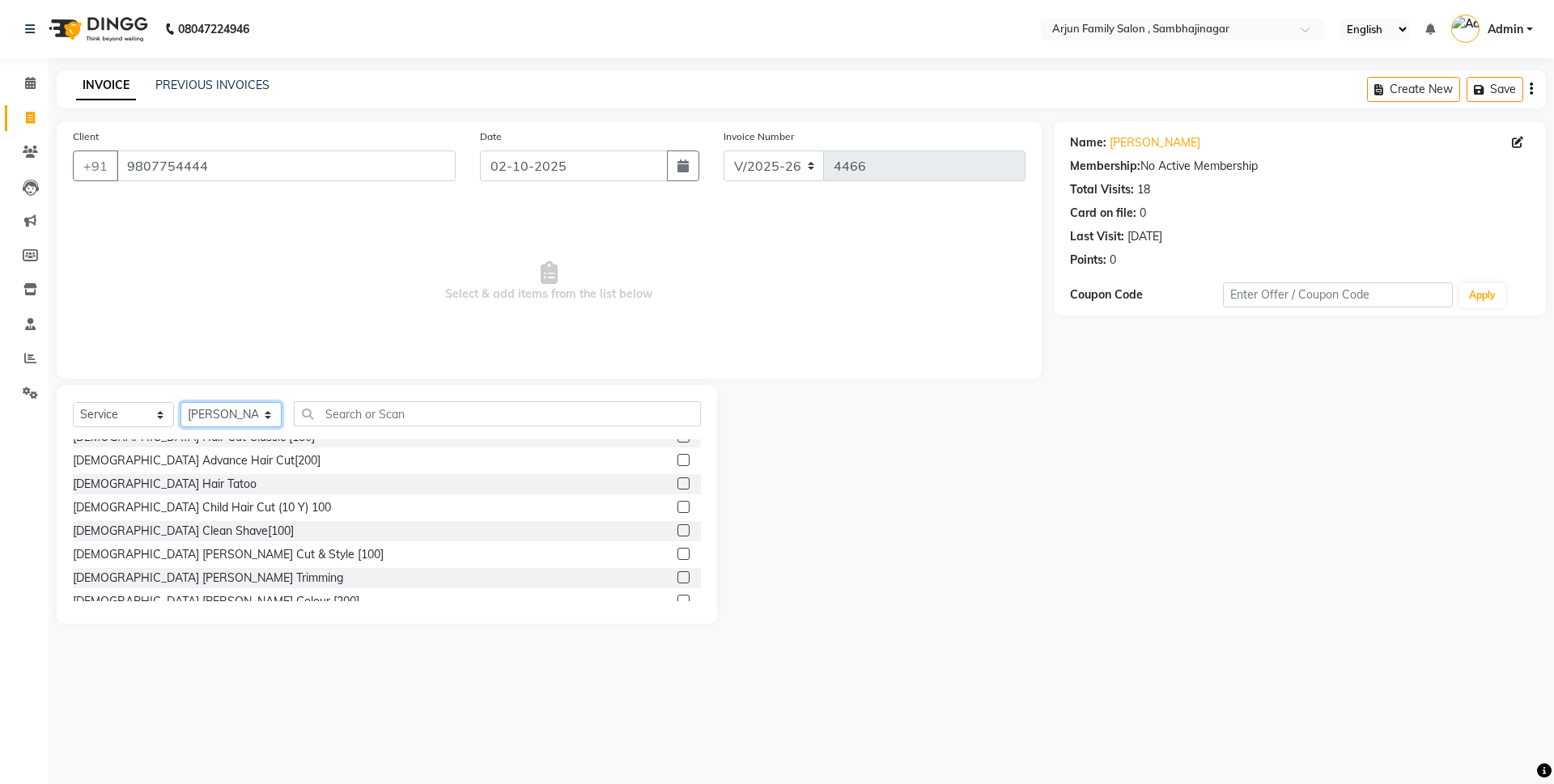
scroll to position [162, 0]
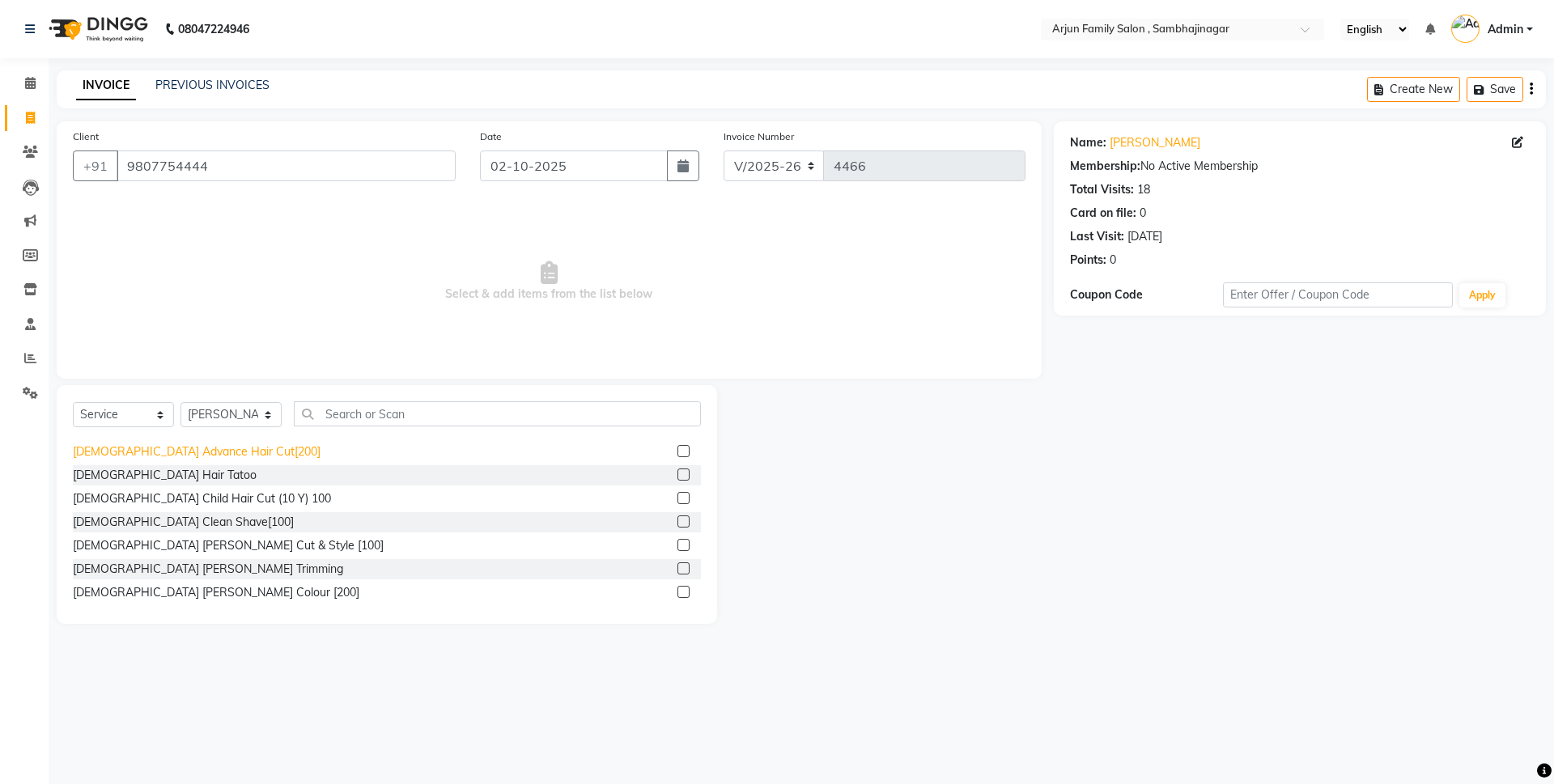
click at [210, 448] on div "[DEMOGRAPHIC_DATA] Advance Hair Cut[200]" at bounding box center [196, 452] width 247 height 17
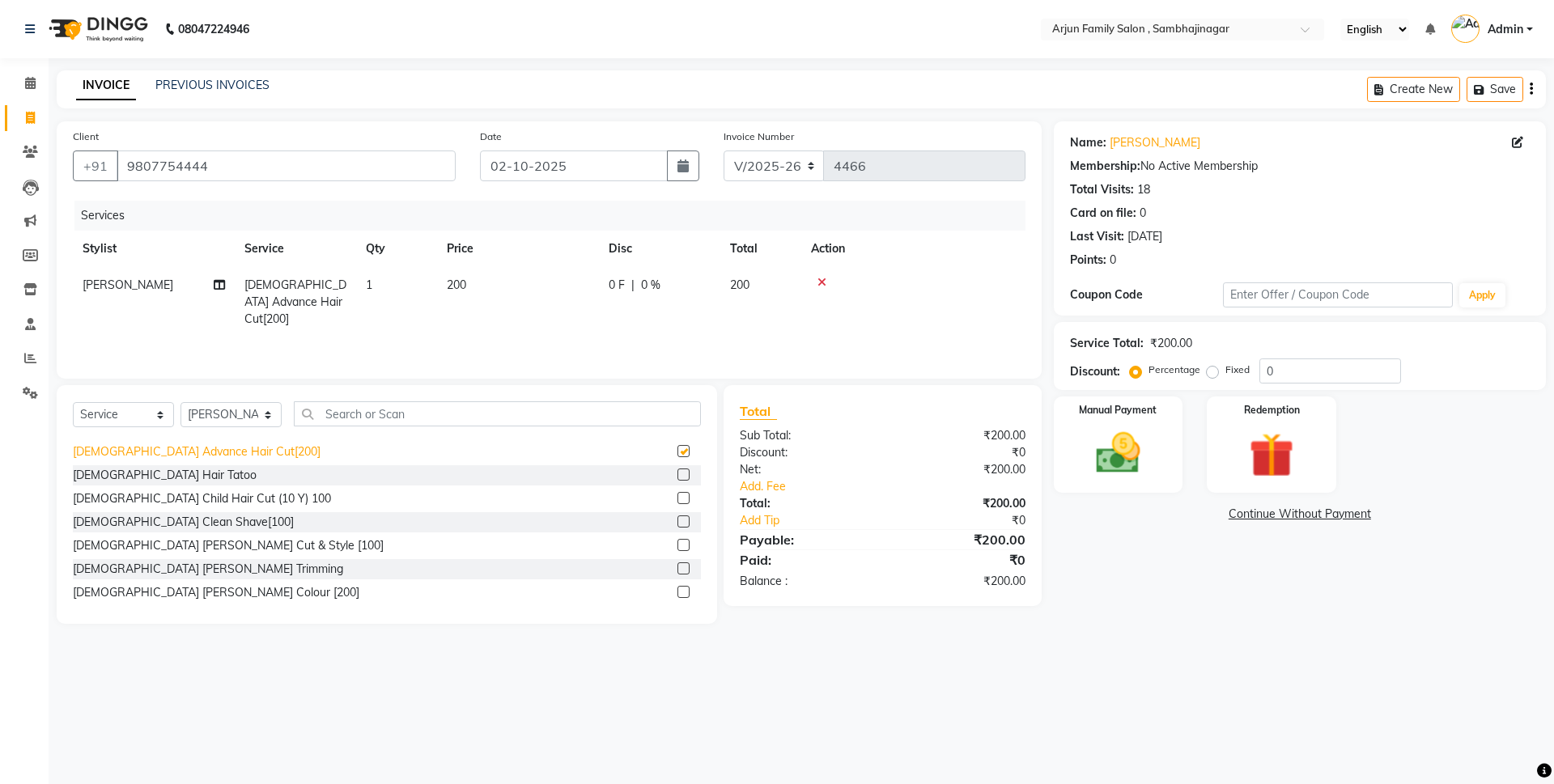
checkbox input "false"
click at [188, 526] on div "[DEMOGRAPHIC_DATA] Clean Shave[100]" at bounding box center [182, 522] width 221 height 17
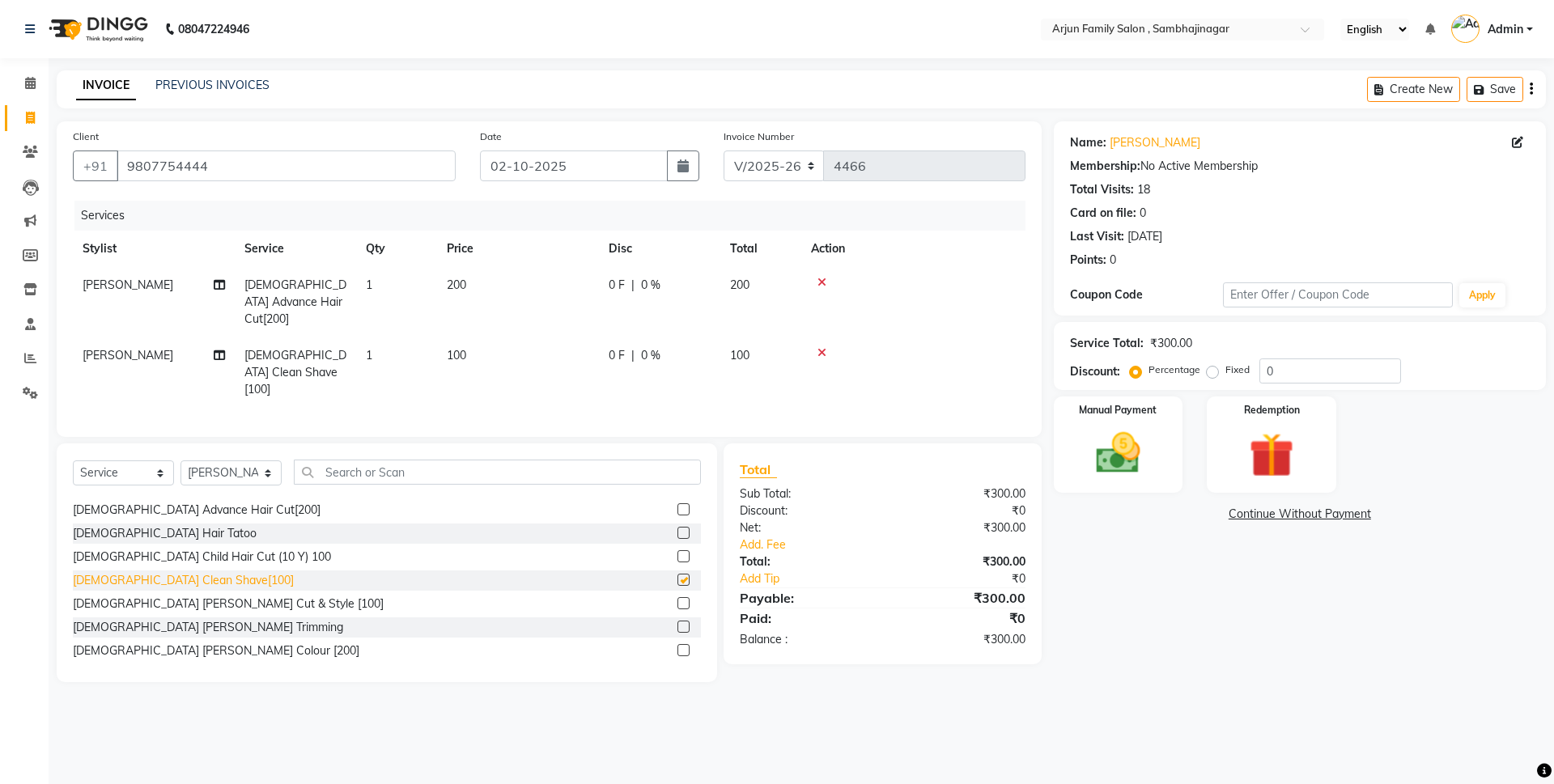
checkbox input "false"
click at [329, 460] on input "text" at bounding box center [498, 472] width 407 height 25
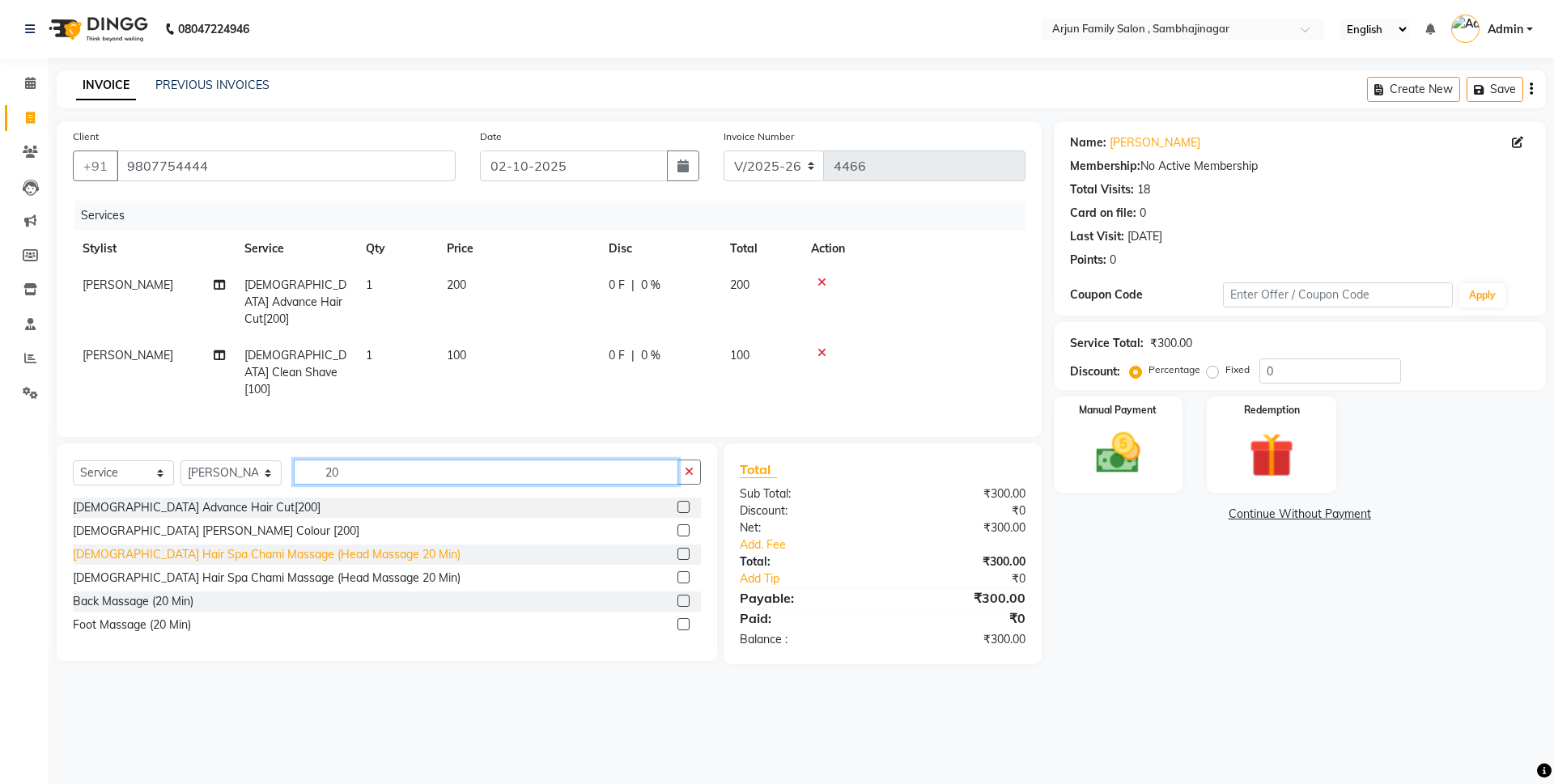
type input "20"
click at [231, 546] on div "[DEMOGRAPHIC_DATA] Hair Spa Chami Massage (Head Massage 20 Min)" at bounding box center [266, 554] width 388 height 17
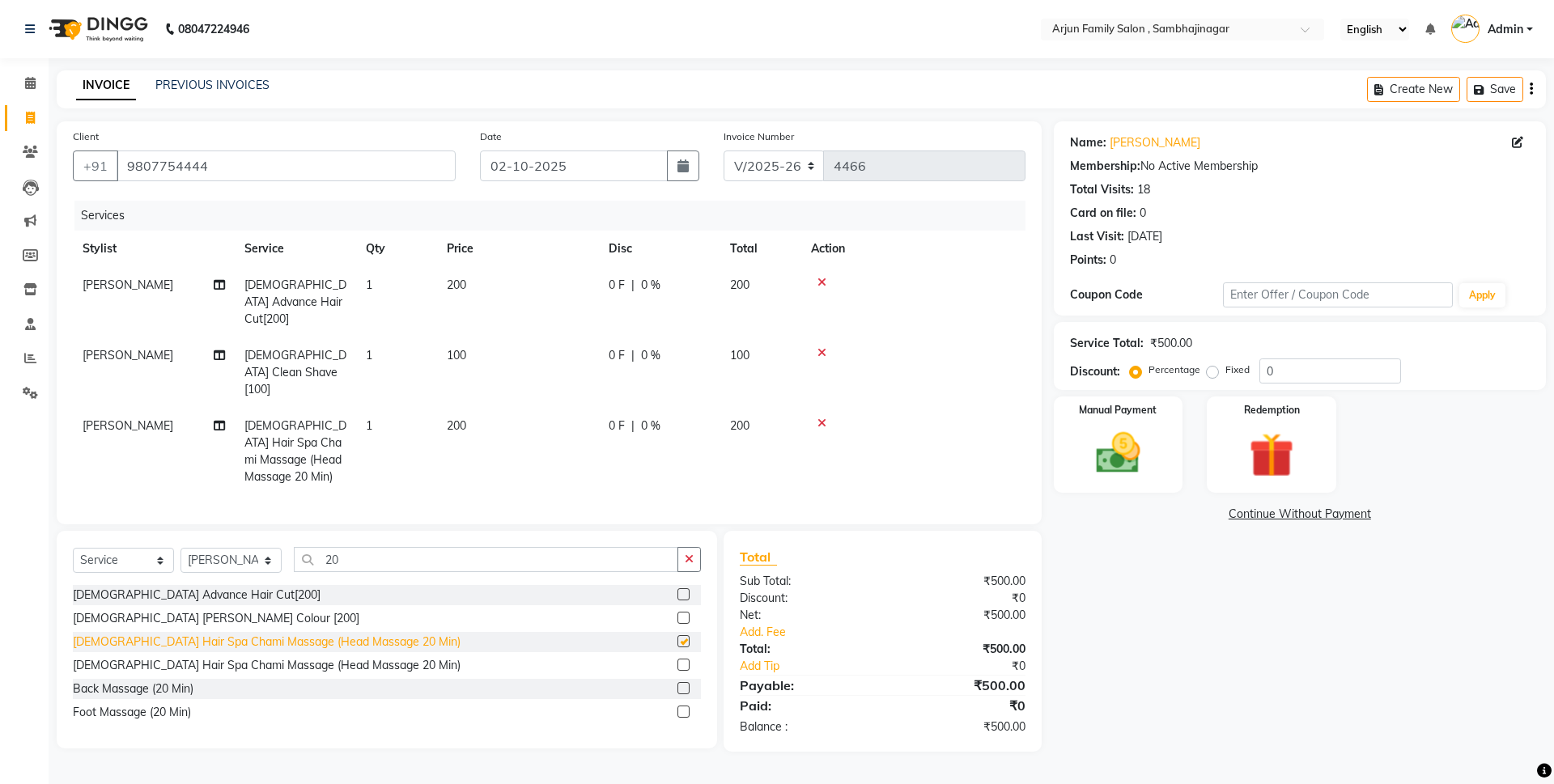
checkbox input "false"
click at [1129, 453] on img at bounding box center [1118, 452] width 75 height 53
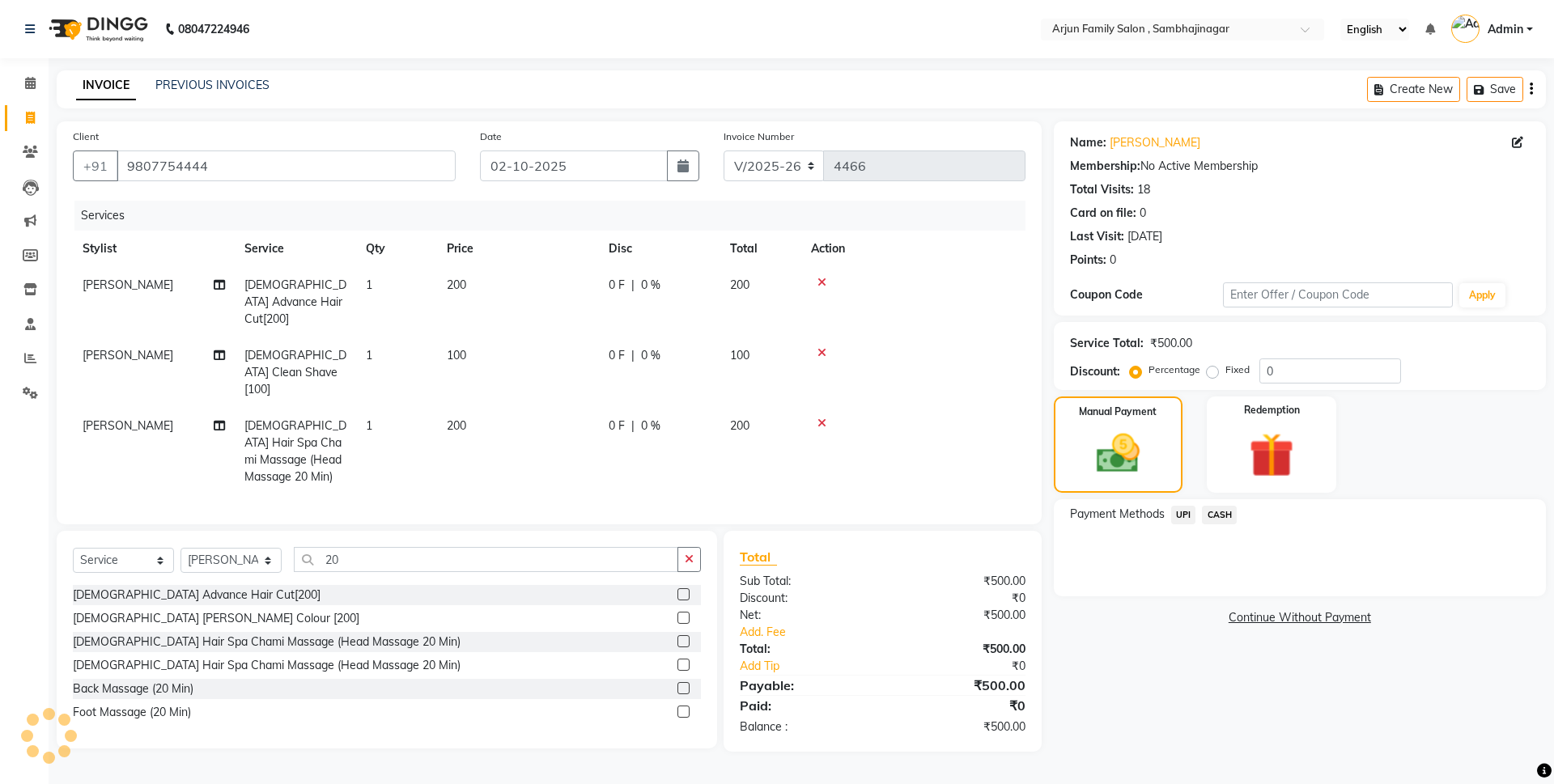
click at [1185, 514] on span "UPI" at bounding box center [1183, 515] width 25 height 18
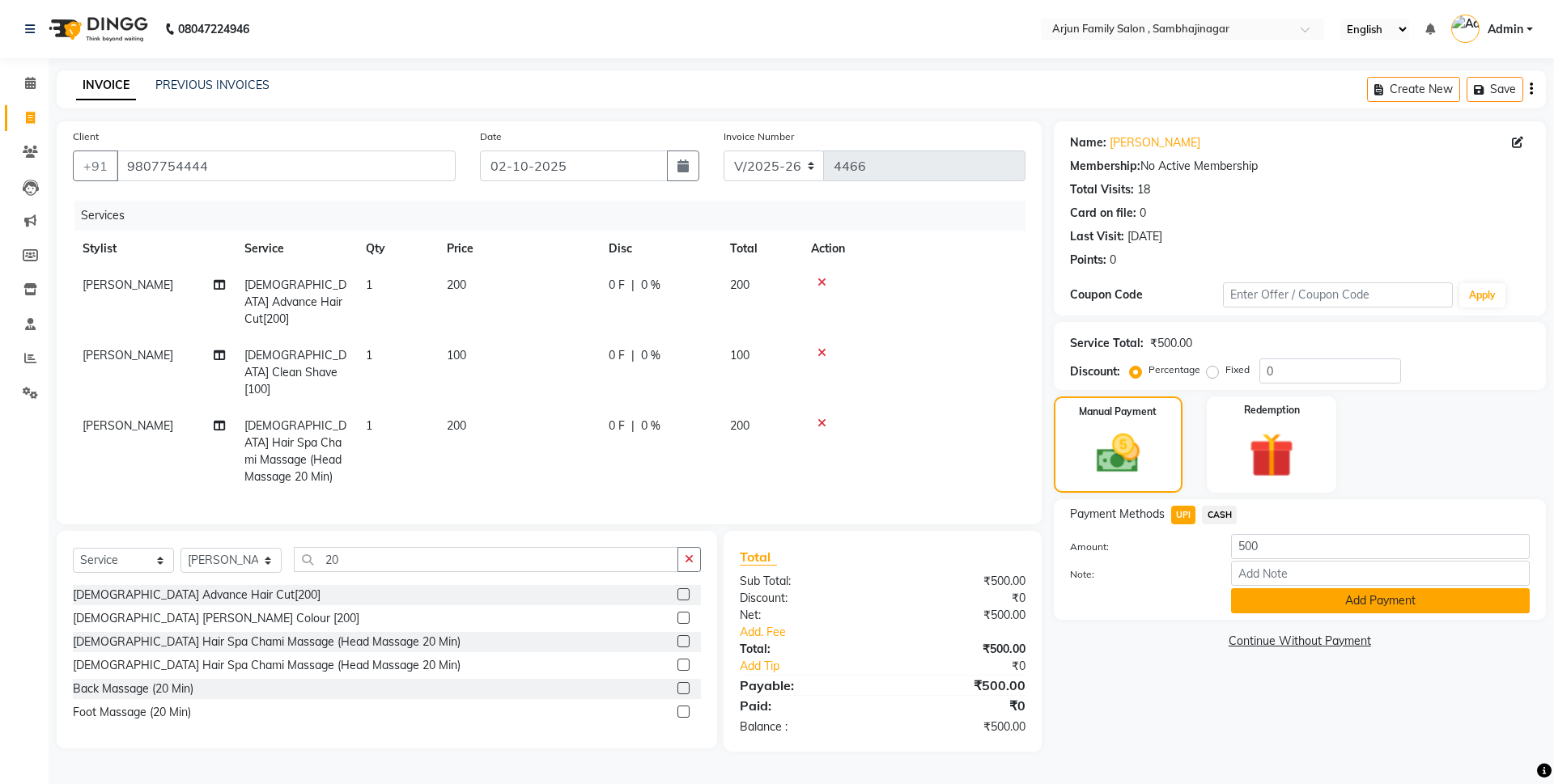
click at [1247, 588] on button "Add Payment" at bounding box center [1380, 600] width 299 height 25
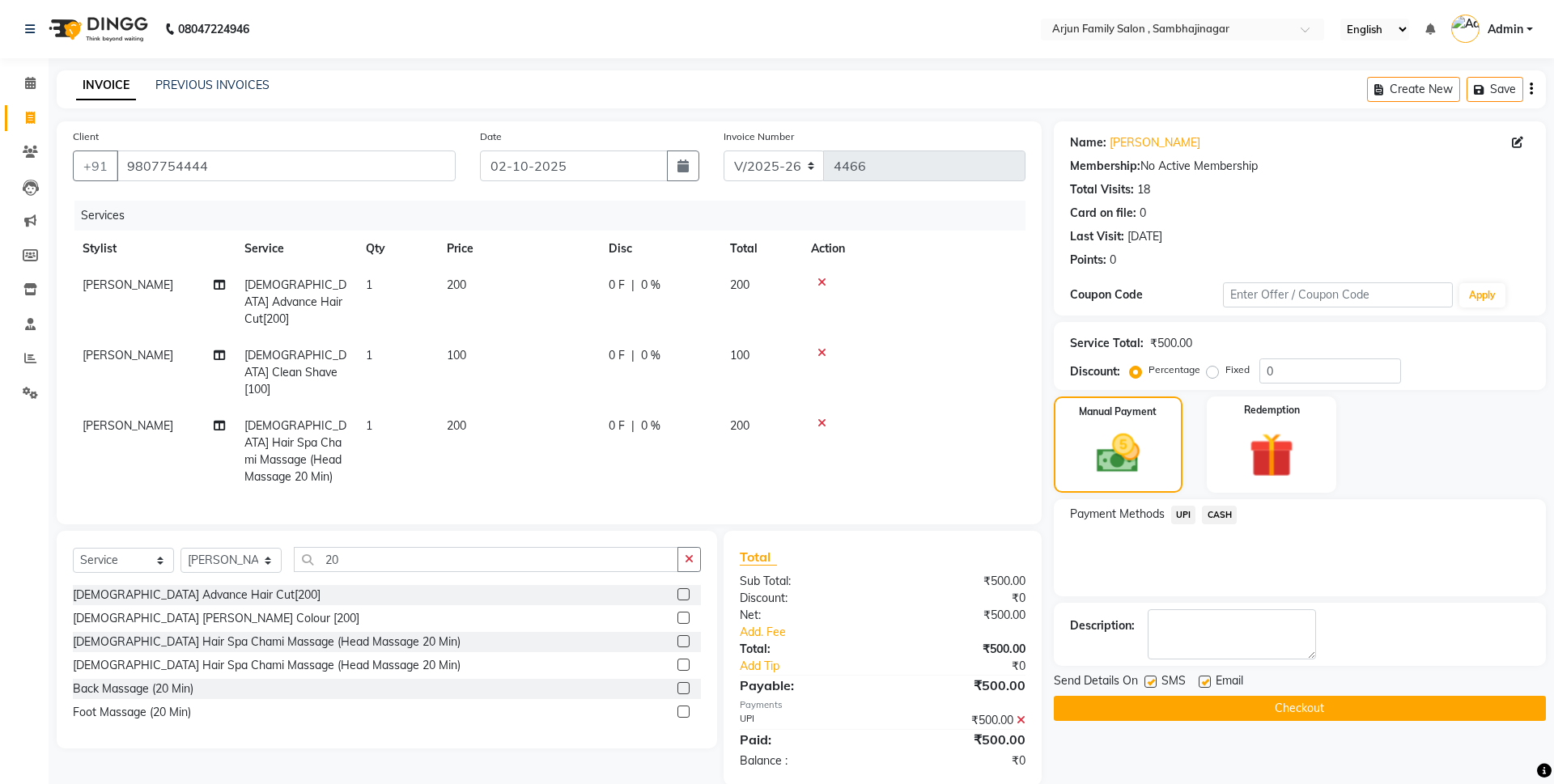
click at [1240, 702] on button "Checkout" at bounding box center [1299, 708] width 492 height 25
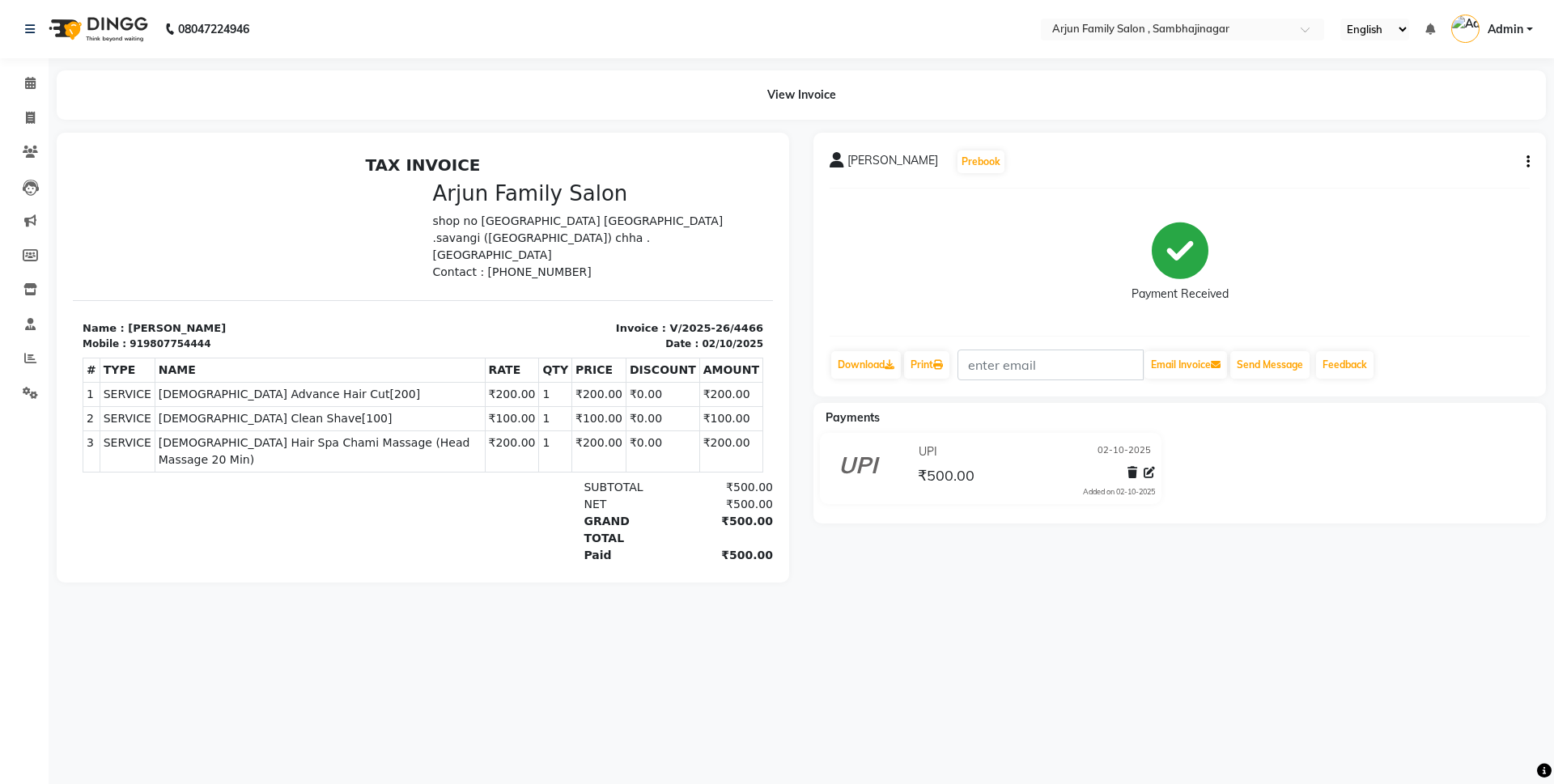
click at [1246, 687] on div "08047224946 Select Location × Arjun Family Salon , Sambhajinagar English ENGLIS…" at bounding box center [777, 392] width 1554 height 784
click at [1236, 765] on div "08047224946 Select Location × Arjun Family Salon , Sambhajinagar English ENGLIS…" at bounding box center [777, 392] width 1554 height 784
